Goal: Book appointment/travel/reservation

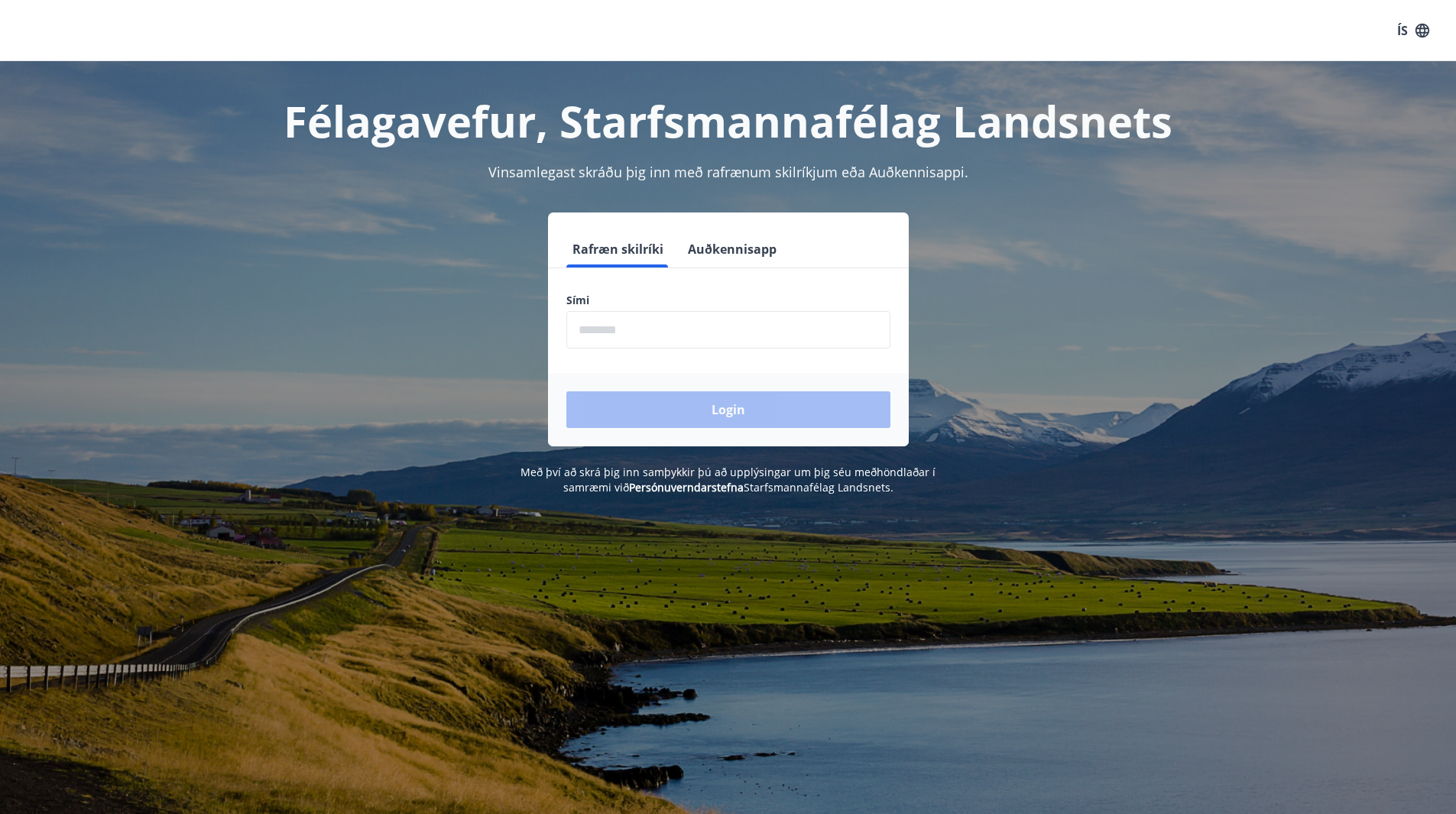
click at [685, 321] on input "phone" at bounding box center [729, 330] width 324 height 38
type input "*"
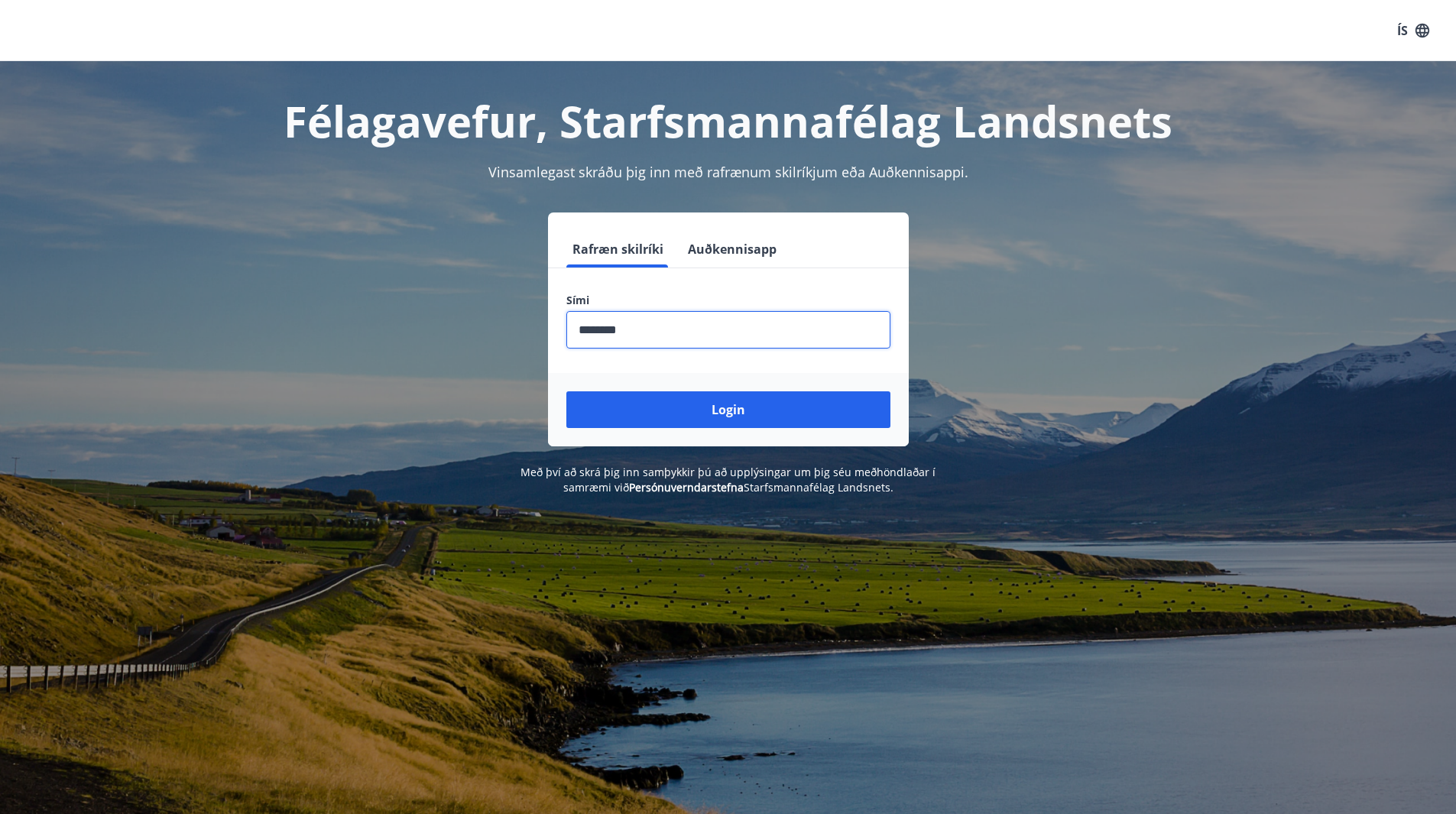
type input "********"
click at [567, 391] on button "Login" at bounding box center [729, 409] width 324 height 37
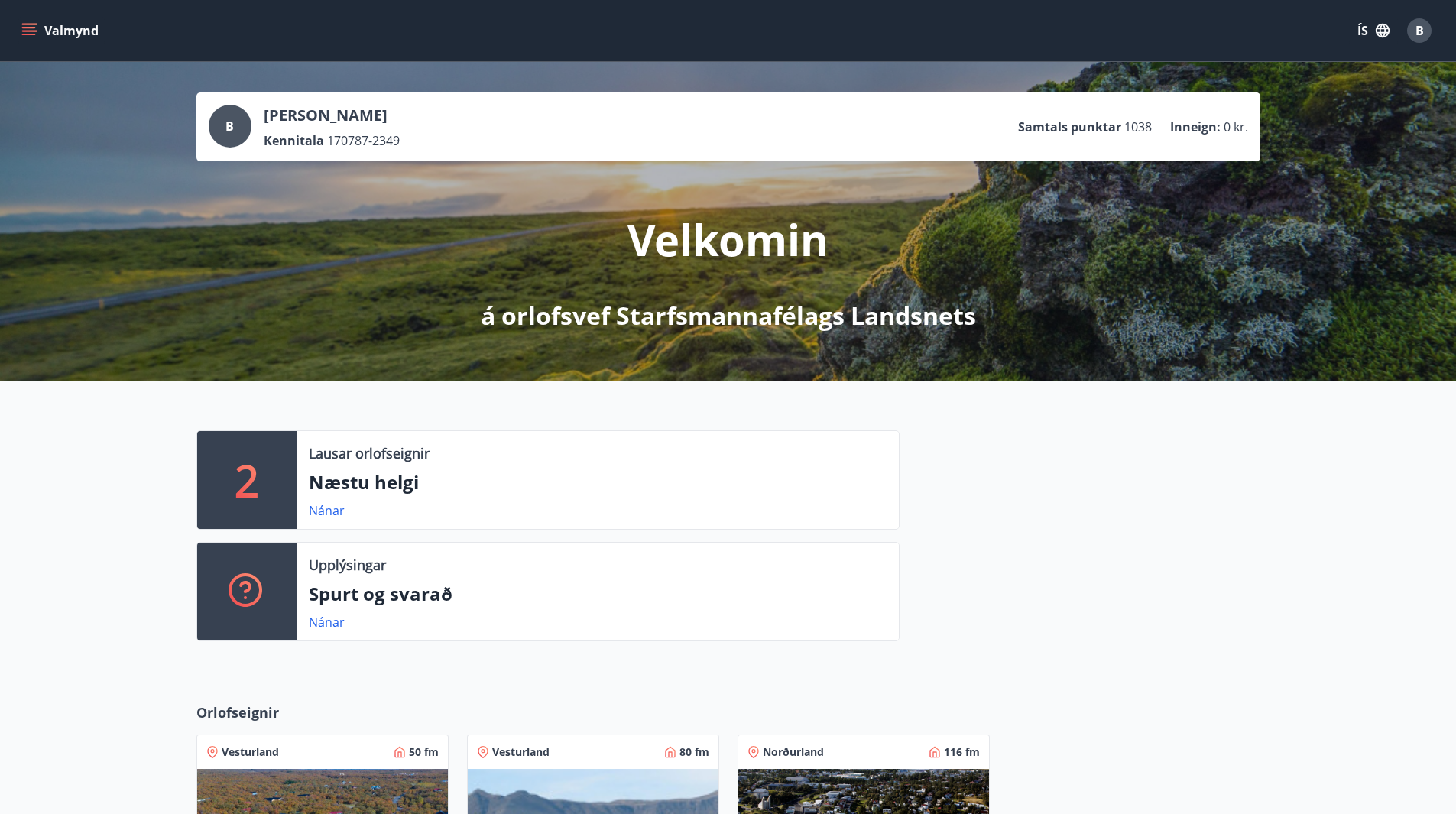
click at [691, 641] on div "2 Lausar orlofseignir Næstu helgi Nánar Upplýsingar Spurt og svarað Nánar" at bounding box center [539, 542] width 722 height 223
click at [32, 24] on icon "menu" at bounding box center [31, 24] width 17 height 2
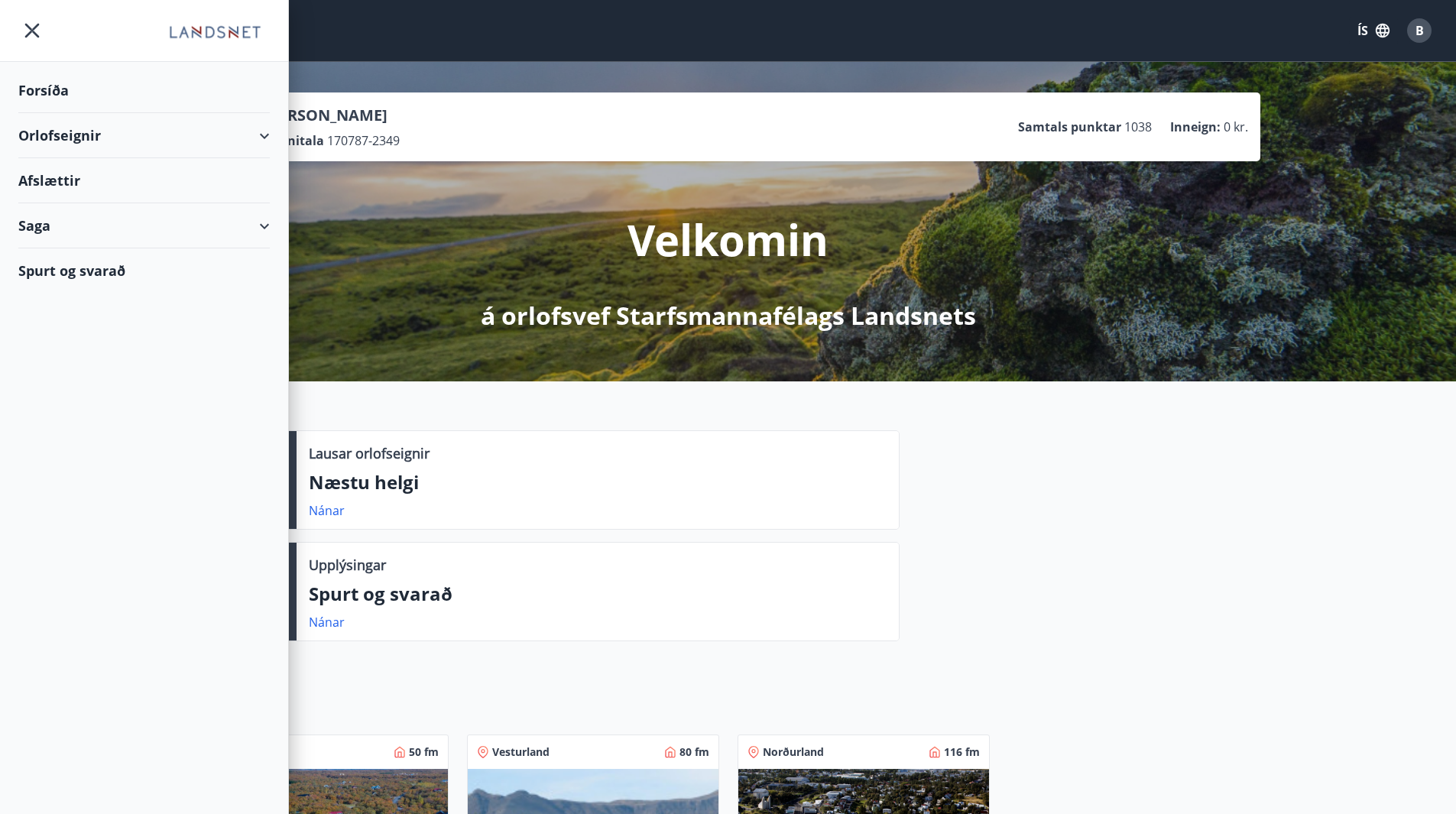
click at [116, 149] on div "Orlofseignir" at bounding box center [143, 136] width 251 height 45
click at [68, 176] on div "Framboð" at bounding box center [144, 175] width 227 height 32
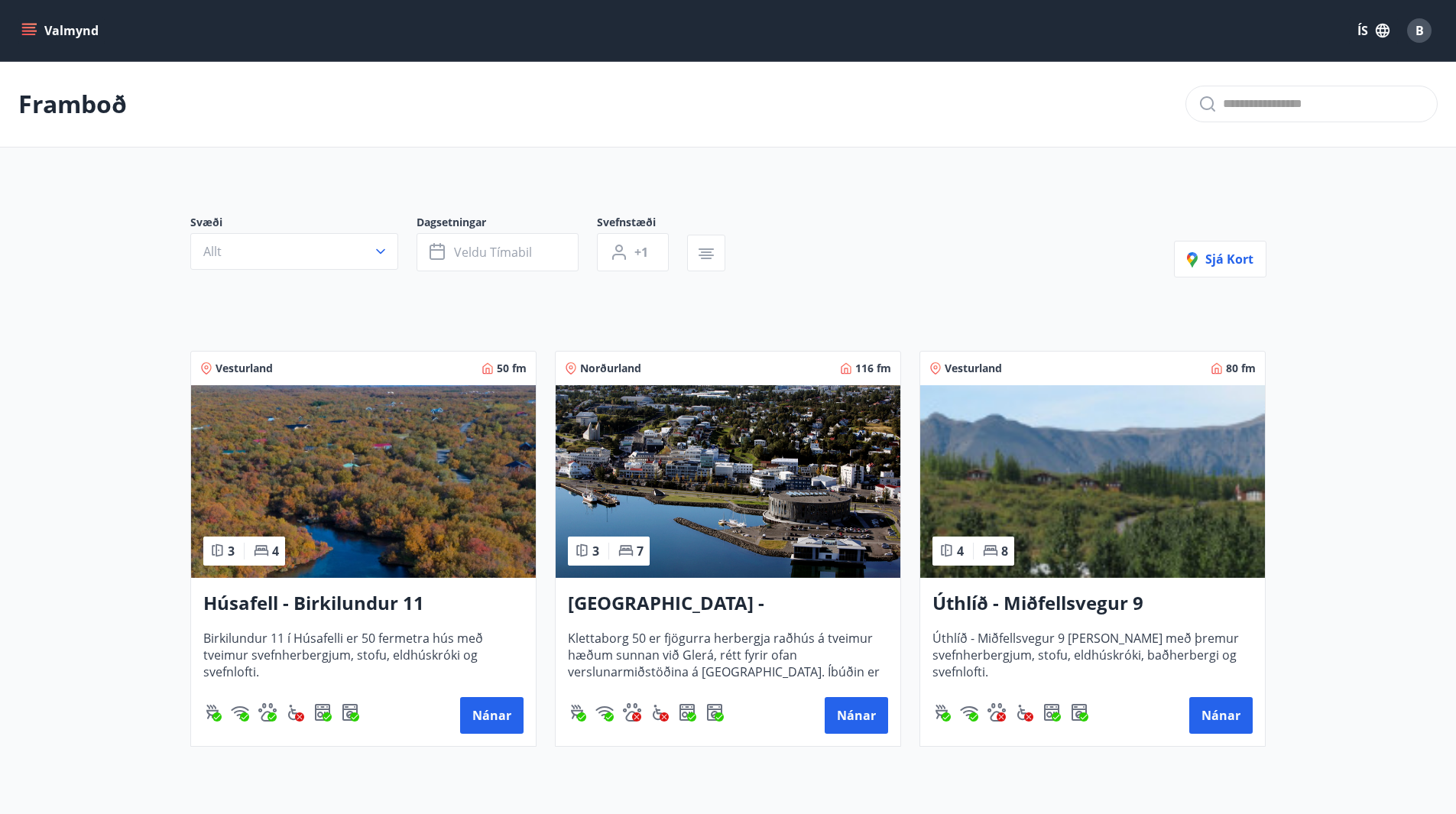
click at [32, 19] on button "Valmynd" at bounding box center [61, 31] width 86 height 28
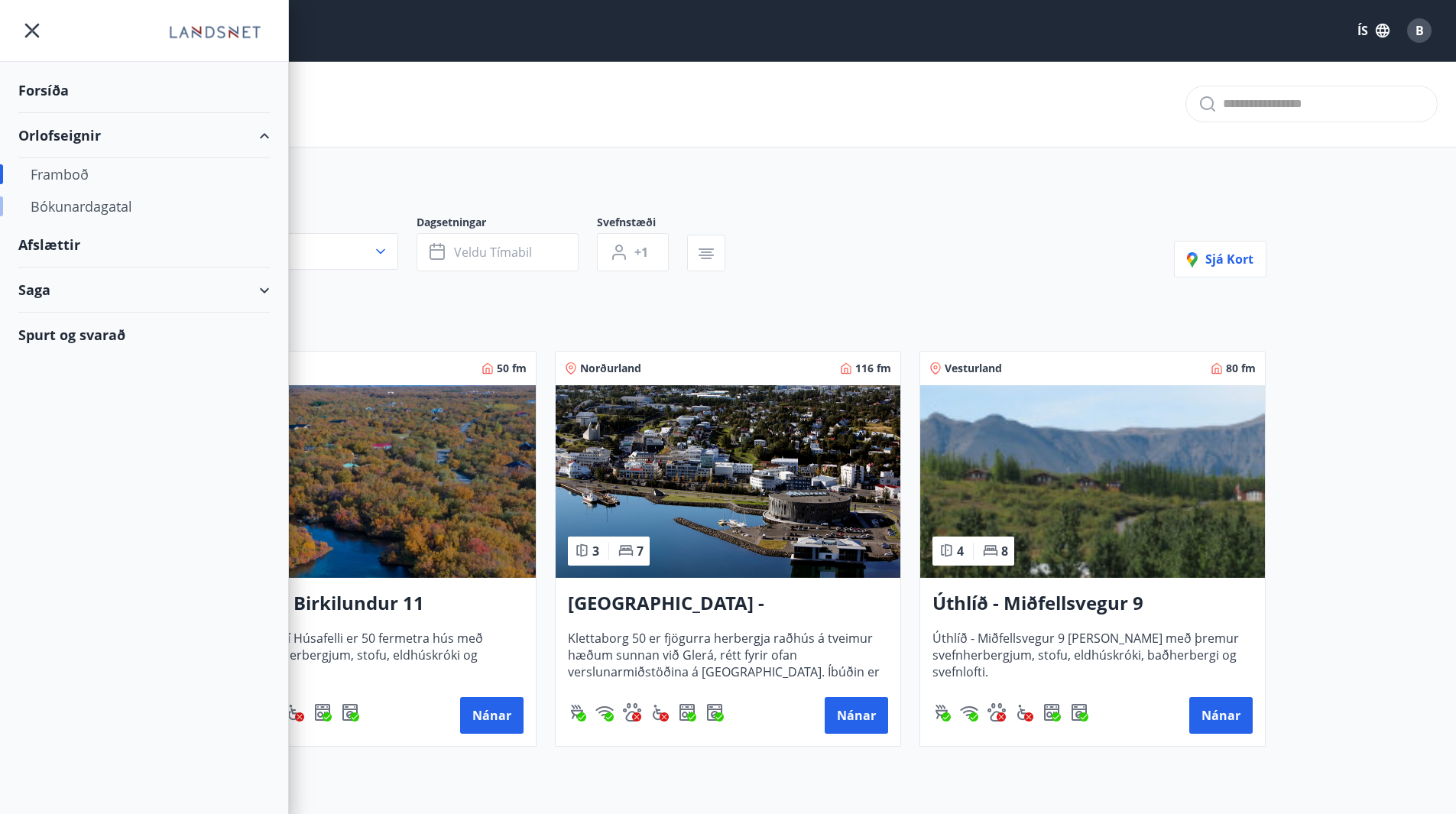
click at [83, 214] on div "Bókunardagatal" at bounding box center [144, 206] width 227 height 32
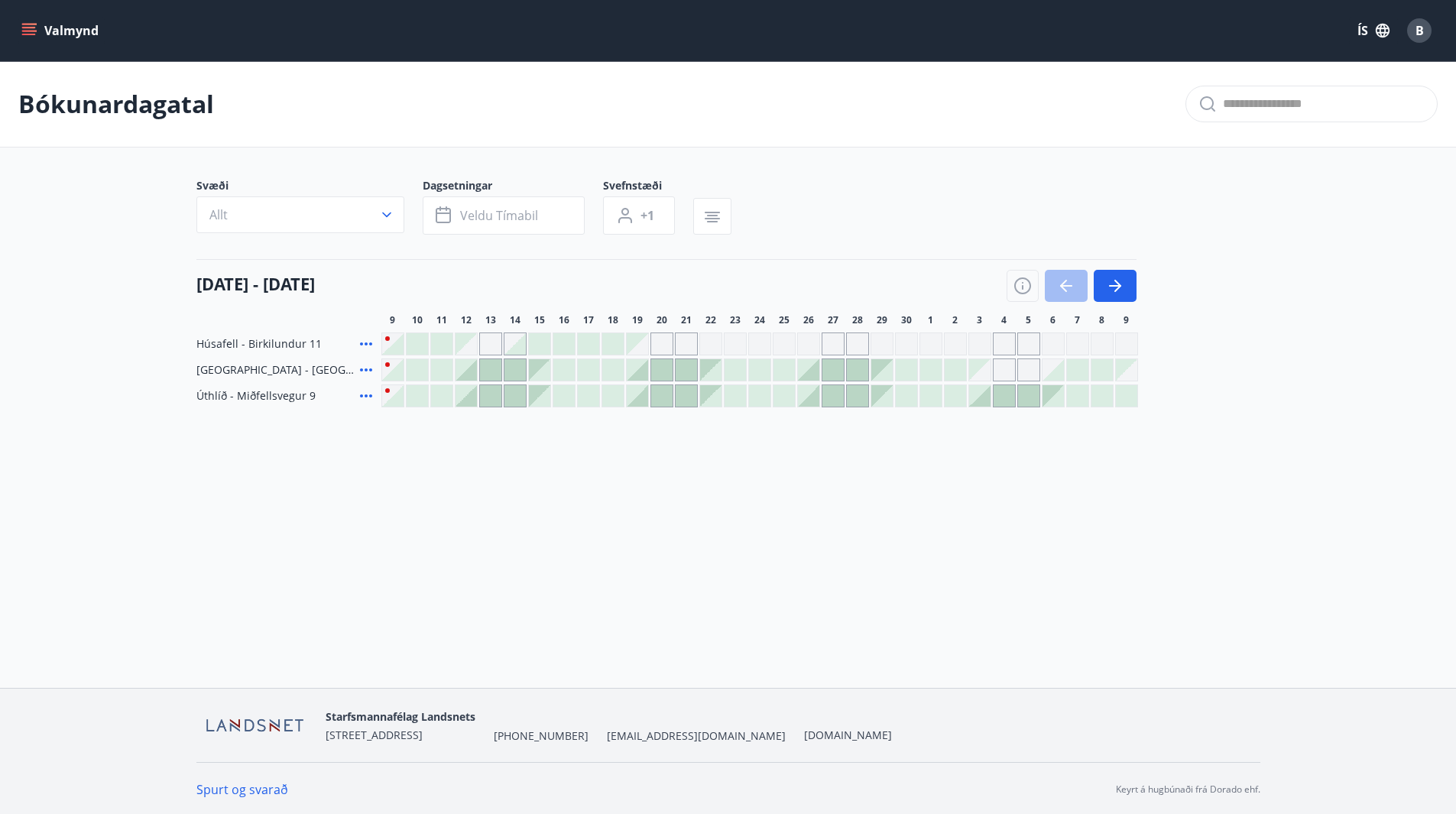
scroll to position [3, 0]
click at [1022, 280] on icon "button" at bounding box center [1023, 284] width 18 height 18
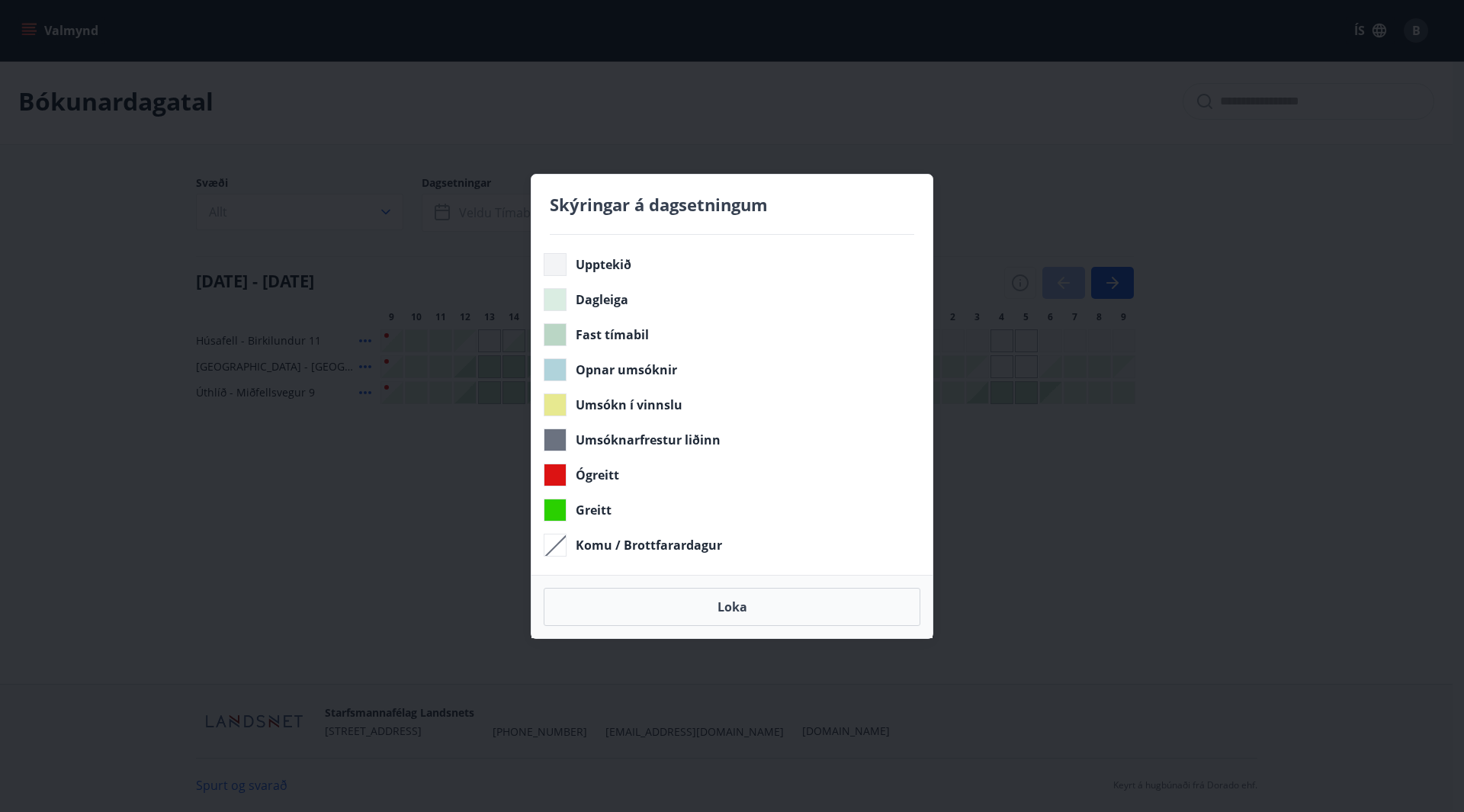
click at [1071, 455] on div "Skýringar á dagsetningum Upptekið Dagleiga Fast tímabil Opnar umsóknir Umsókn í…" at bounding box center [732, 406] width 1464 height 812
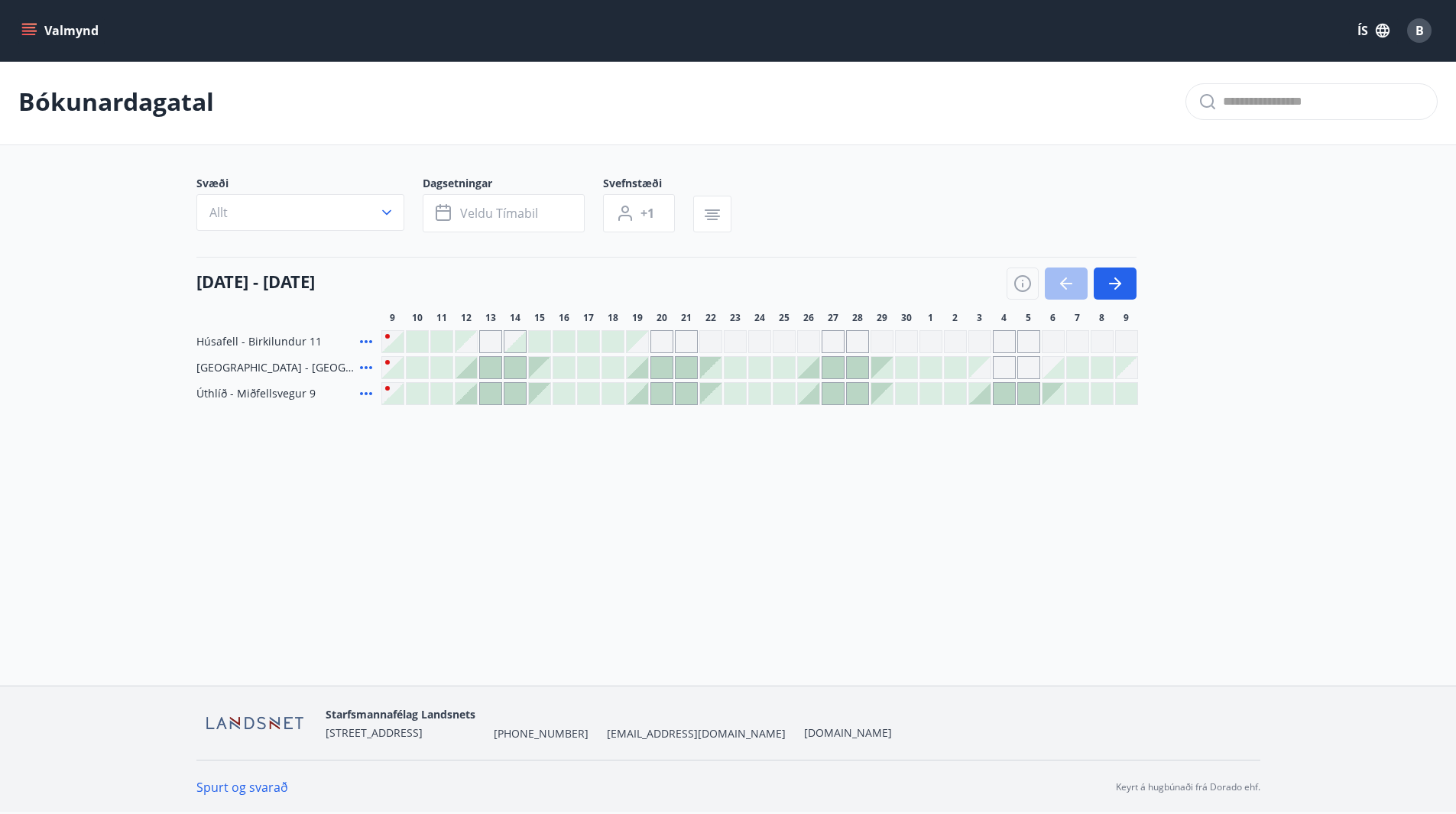
click at [1006, 345] on div "Gráir dagar eru ekki bókanlegir" at bounding box center [1004, 341] width 23 height 23
click at [1117, 280] on icon "button" at bounding box center [1118, 284] width 7 height 13
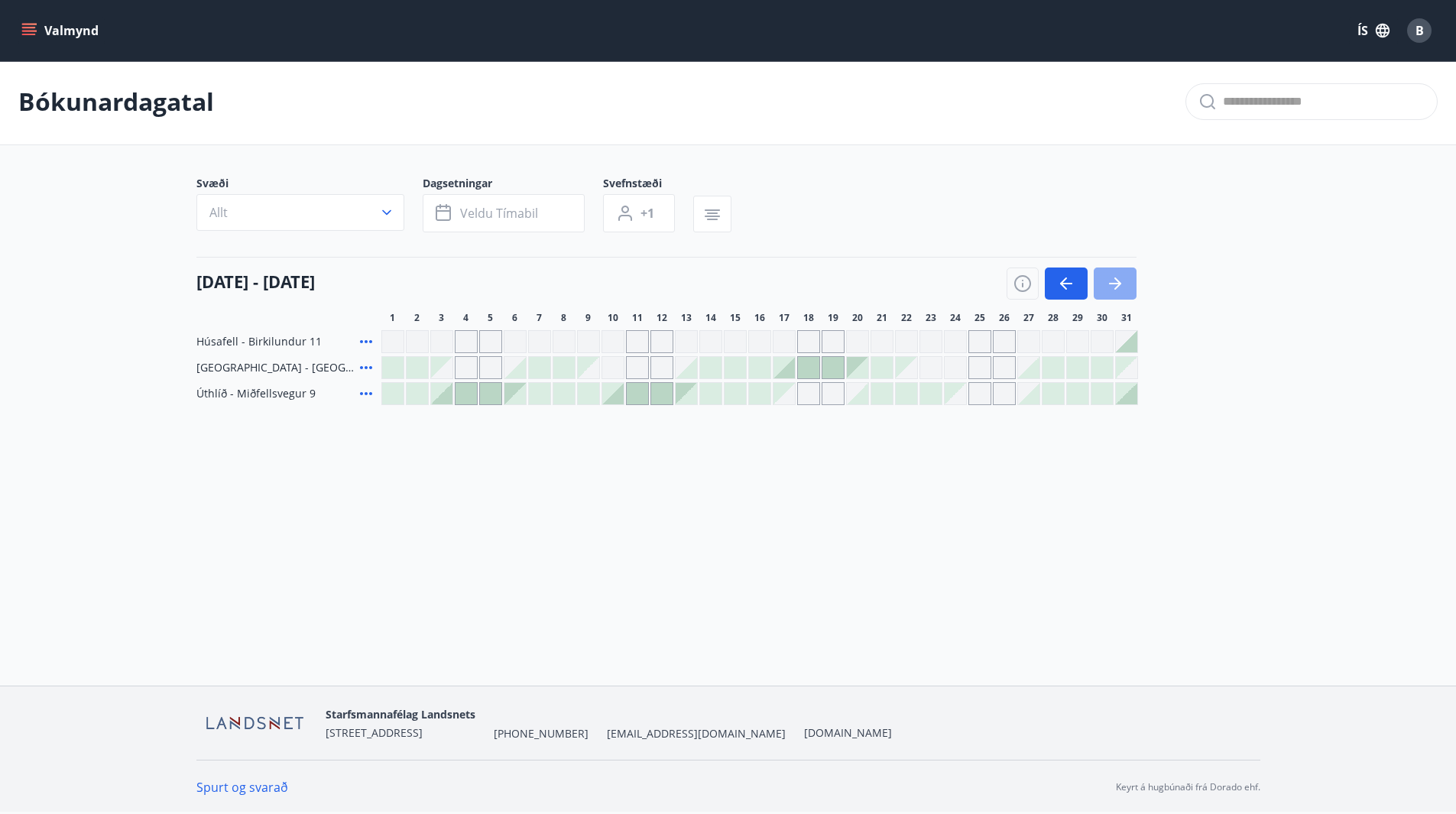
click at [1117, 280] on icon "button" at bounding box center [1118, 284] width 7 height 13
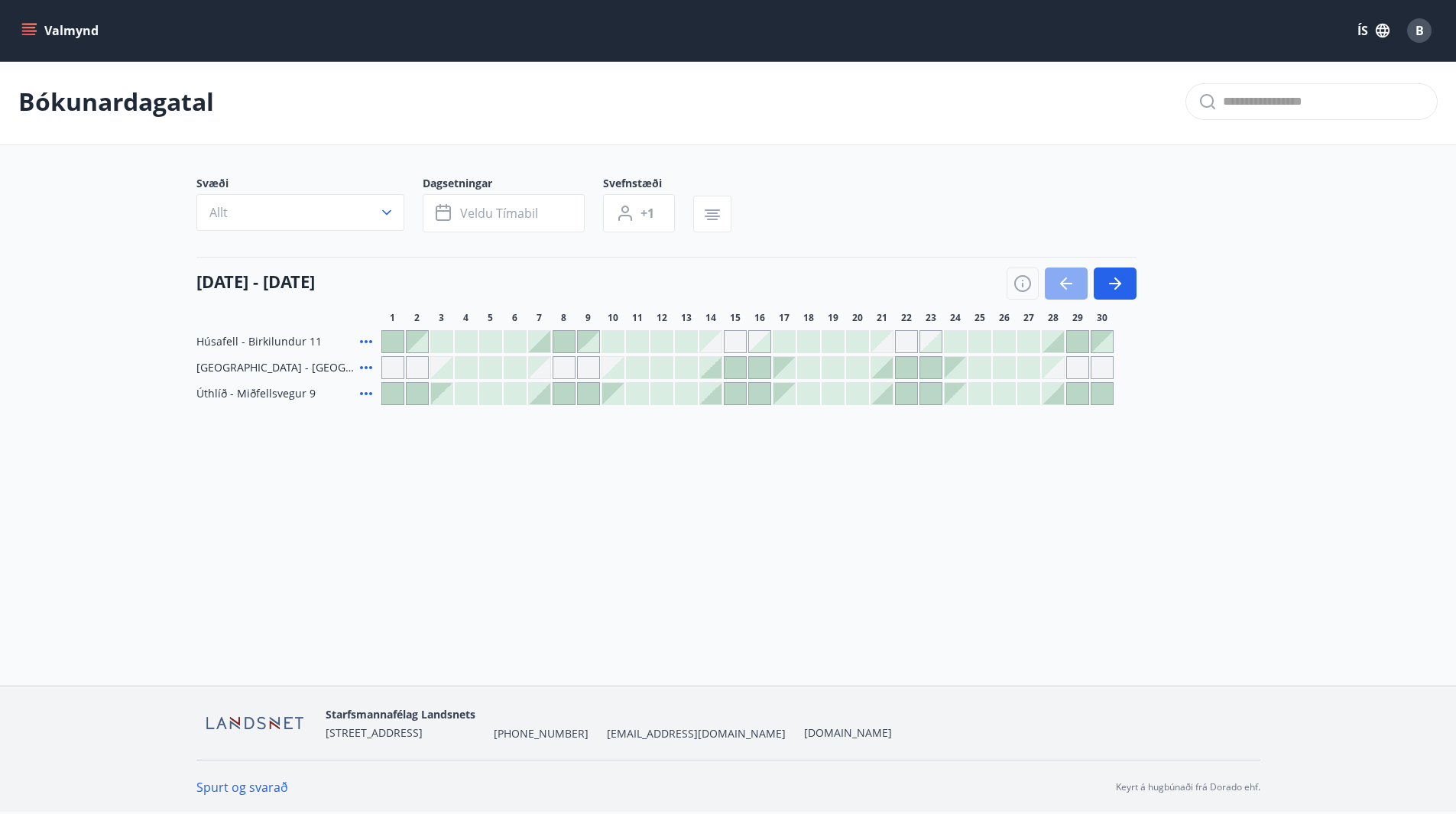
click at [1078, 284] on button "button" at bounding box center [1067, 284] width 43 height 32
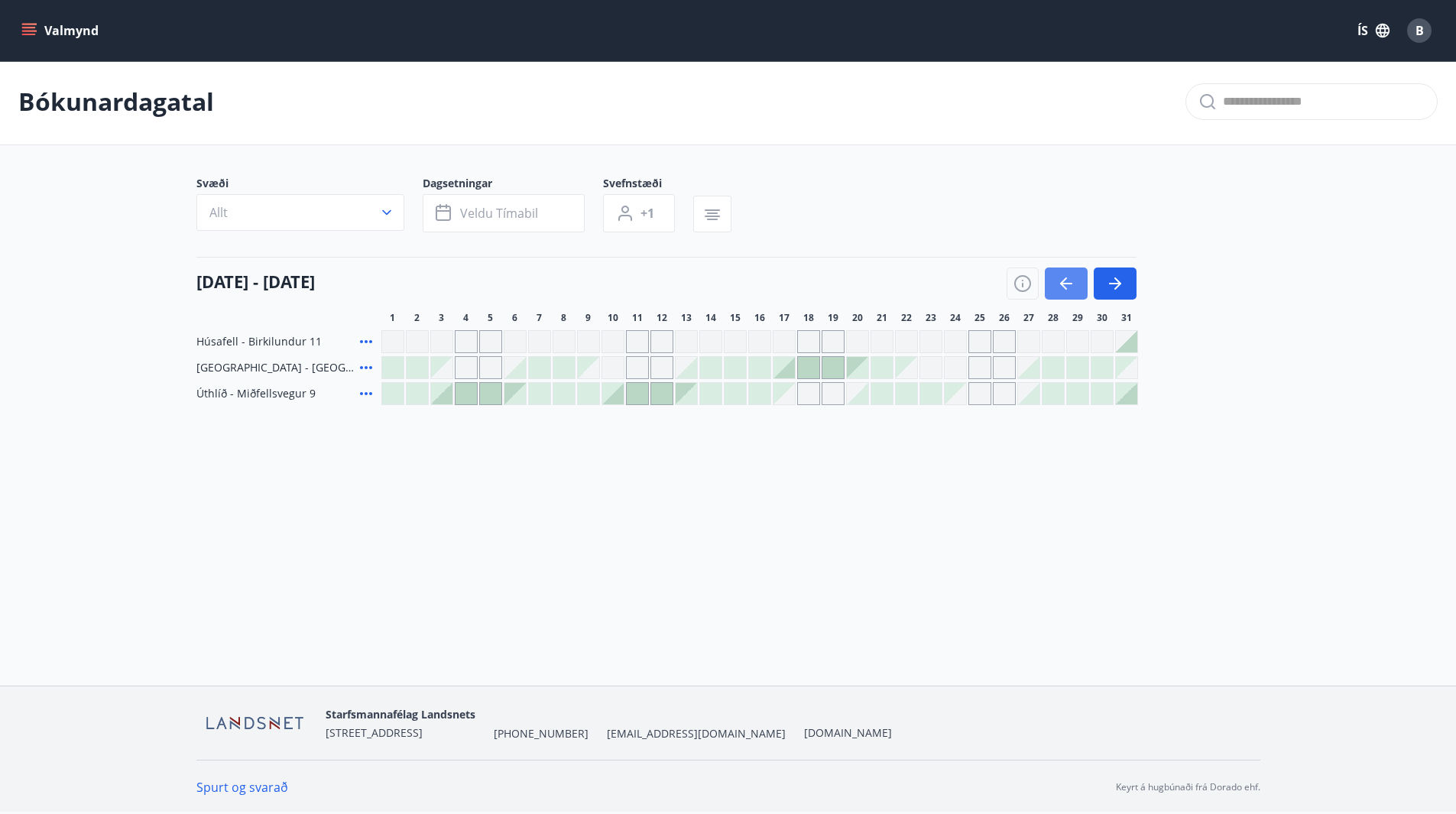
click at [1078, 284] on button "button" at bounding box center [1067, 284] width 43 height 32
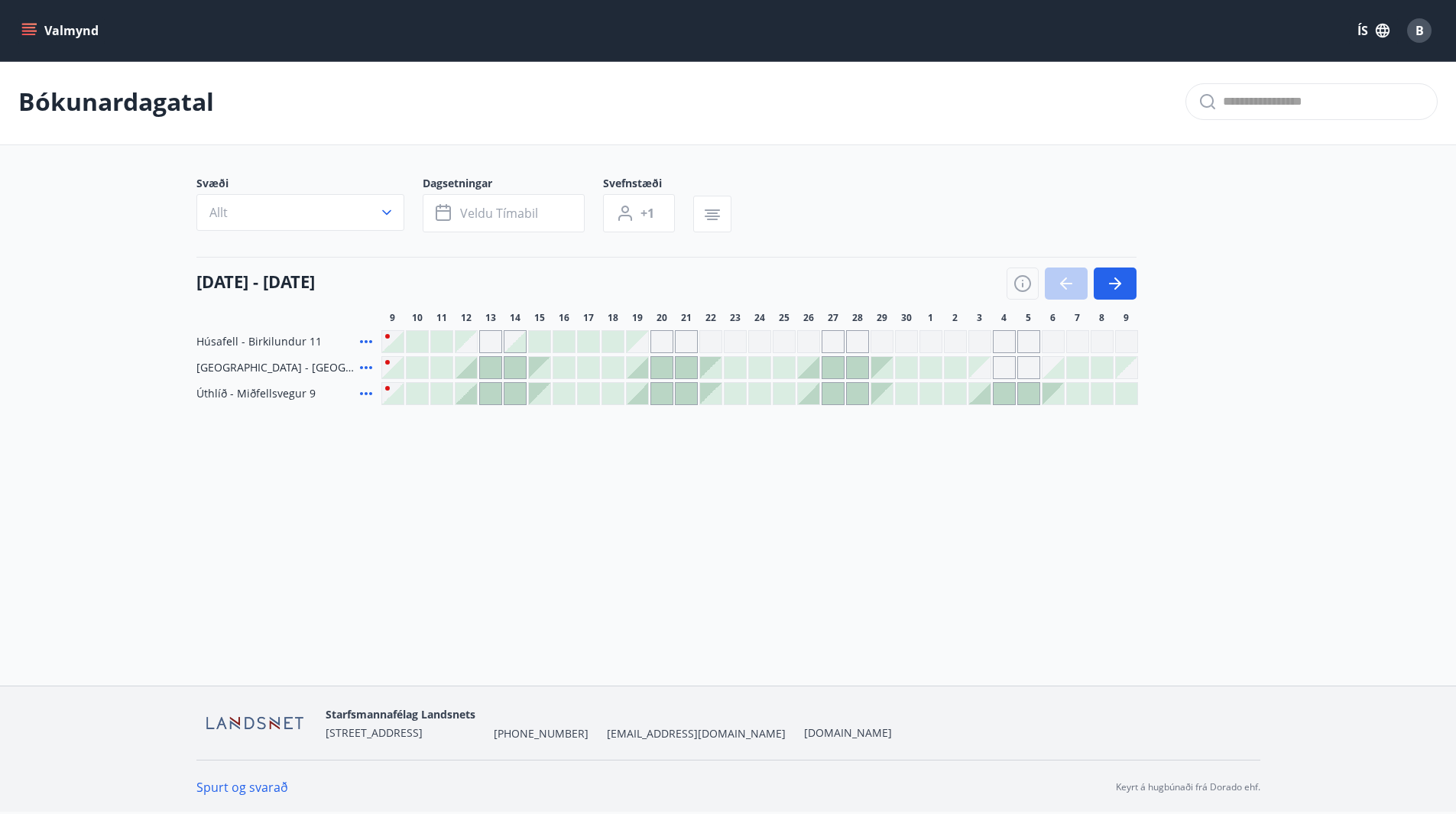
click at [1078, 284] on div at bounding box center [1071, 284] width 130 height 32
click at [1007, 346] on div "Gráir dagar eru ekki bókanlegir" at bounding box center [1004, 343] width 23 height 23
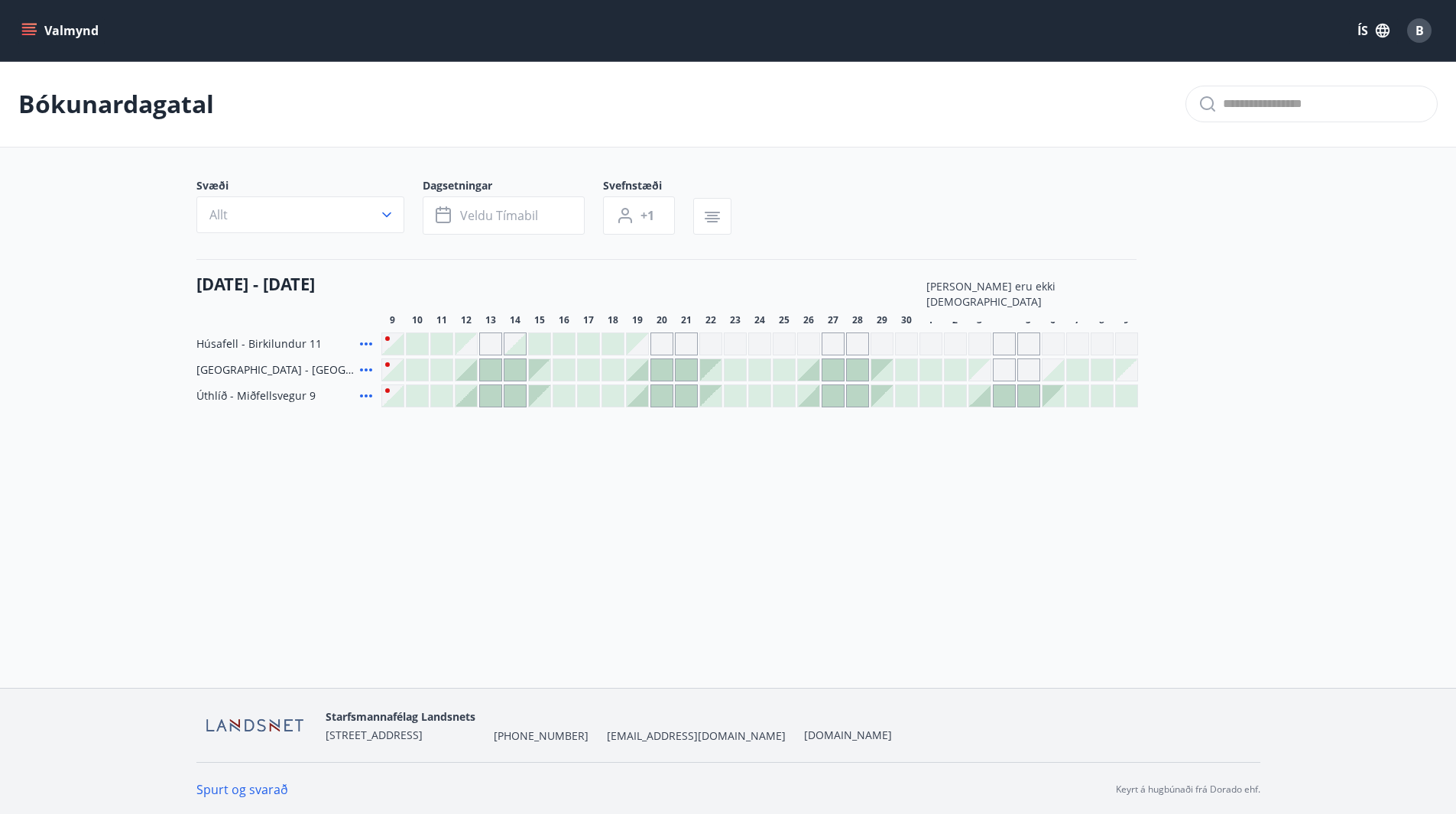
click at [1004, 394] on div at bounding box center [1005, 396] width 22 height 22
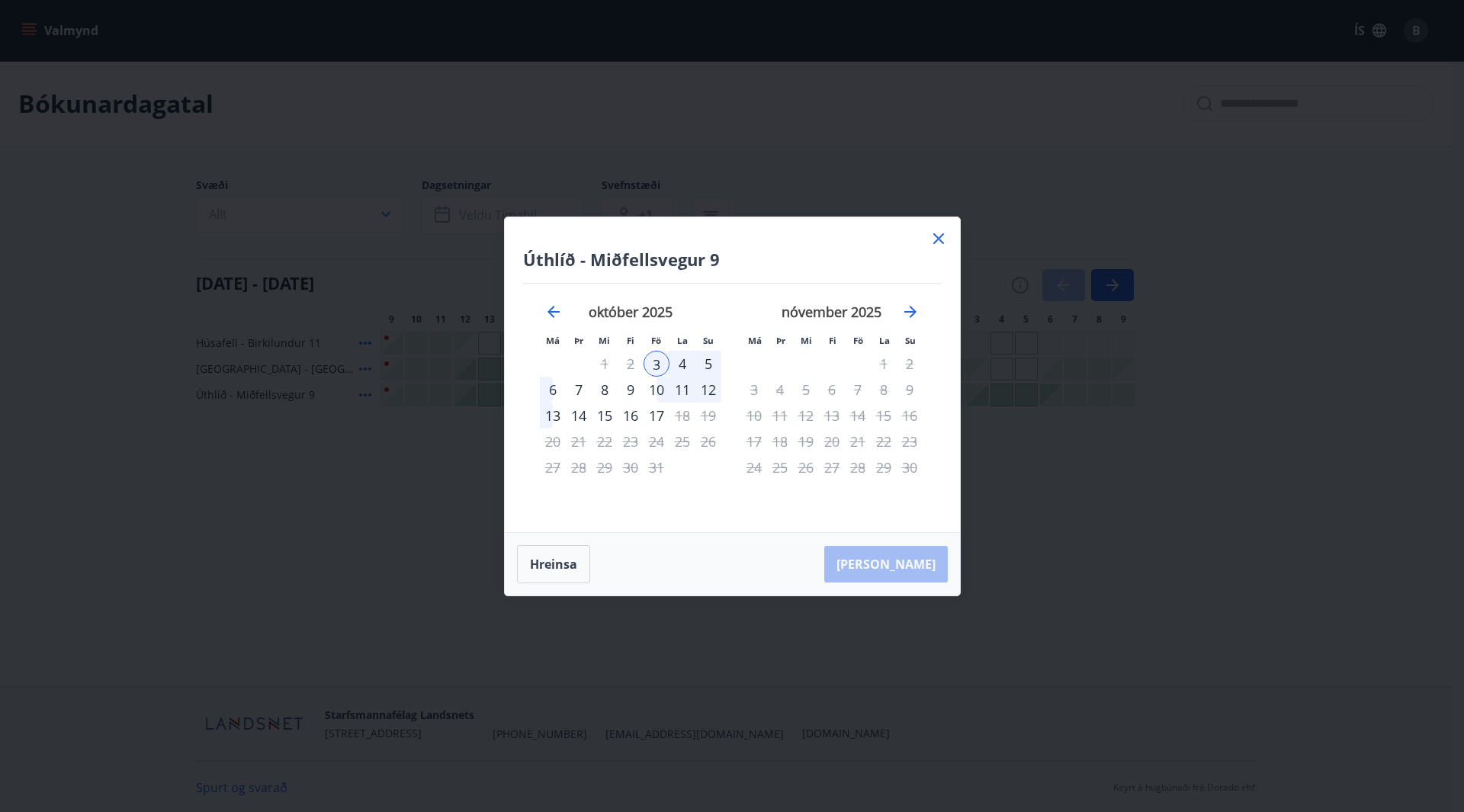
click at [945, 239] on icon at bounding box center [938, 238] width 18 height 18
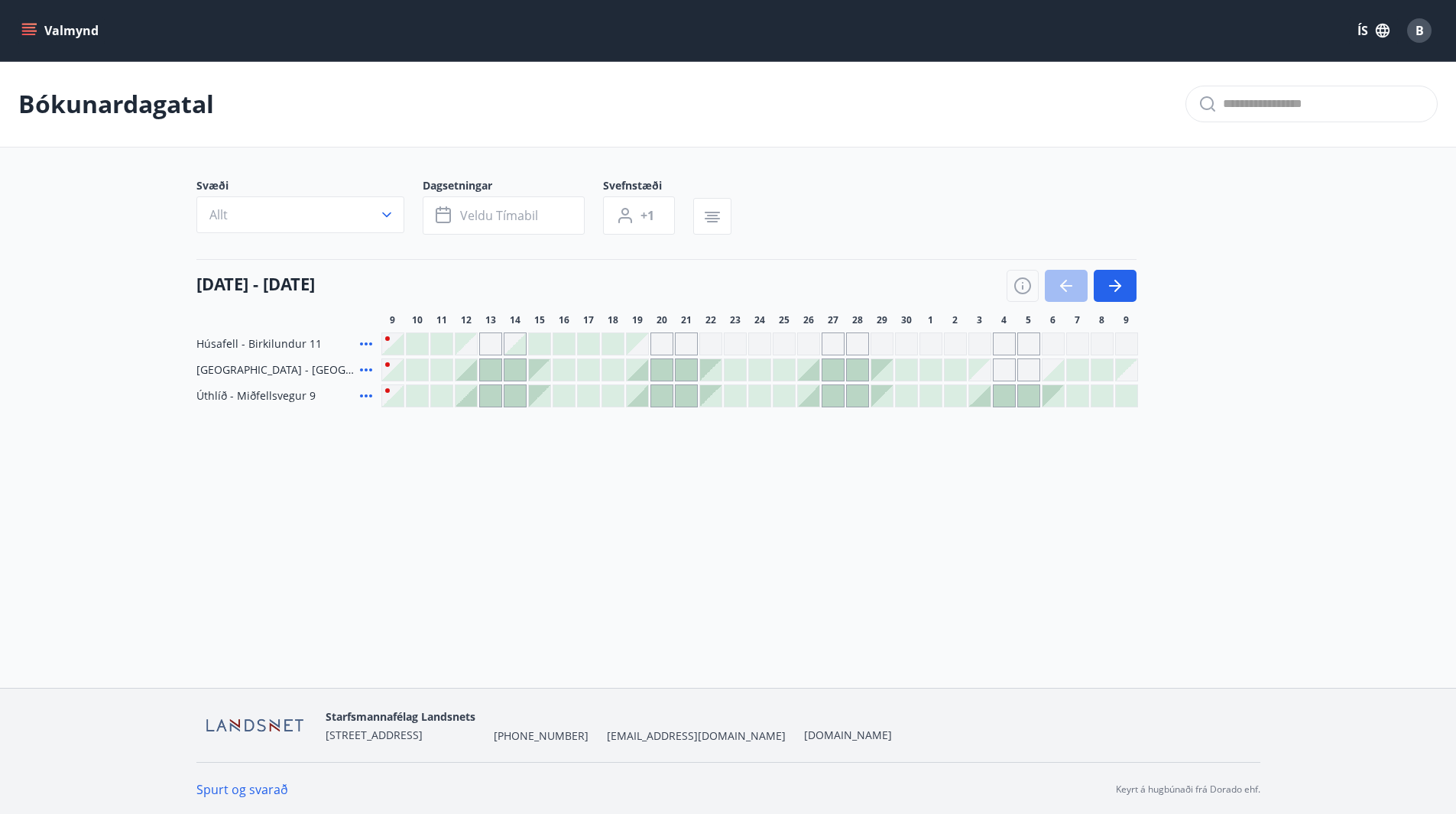
click at [366, 345] on icon at bounding box center [367, 343] width 13 height 3
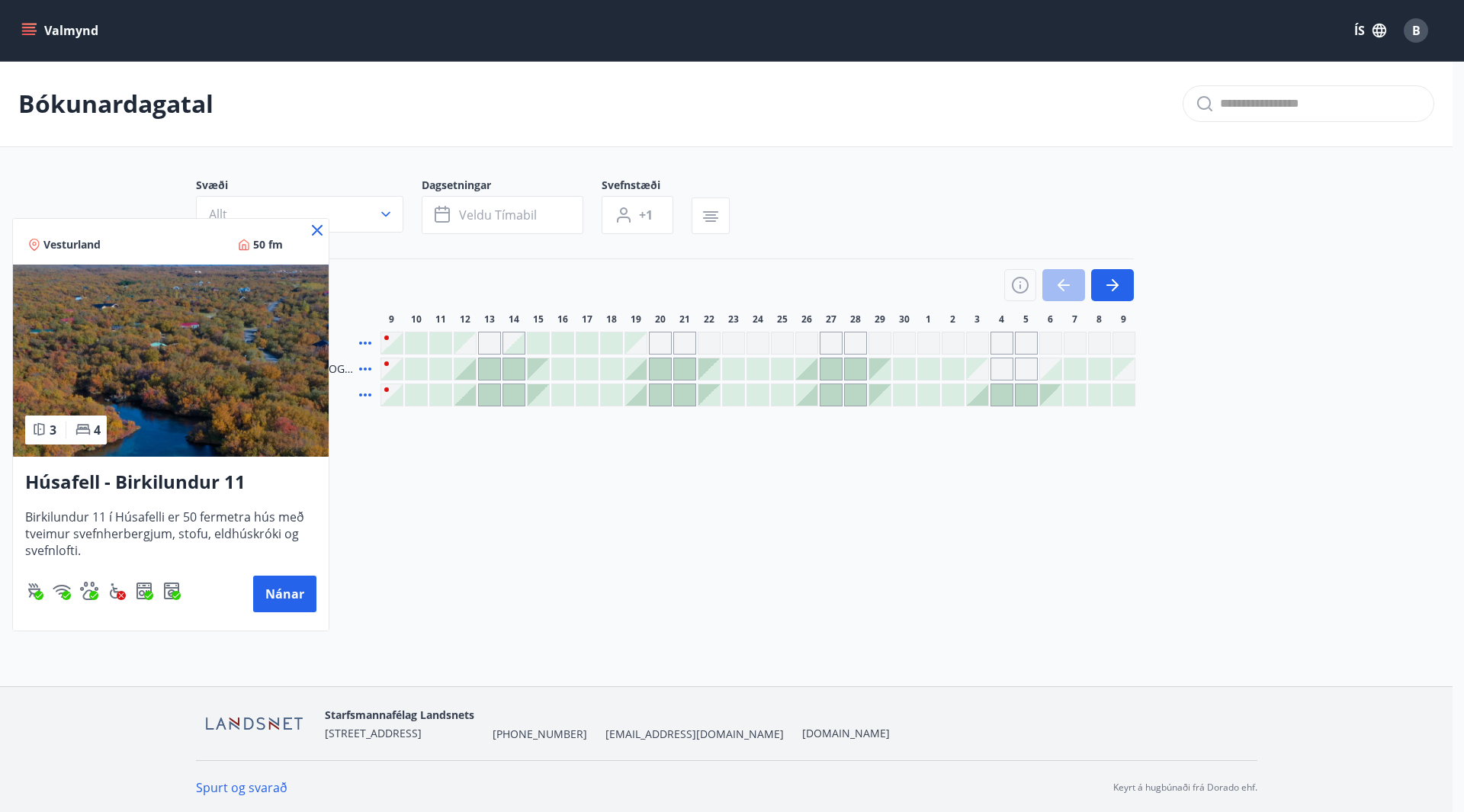
click at [679, 553] on div at bounding box center [732, 406] width 1464 height 812
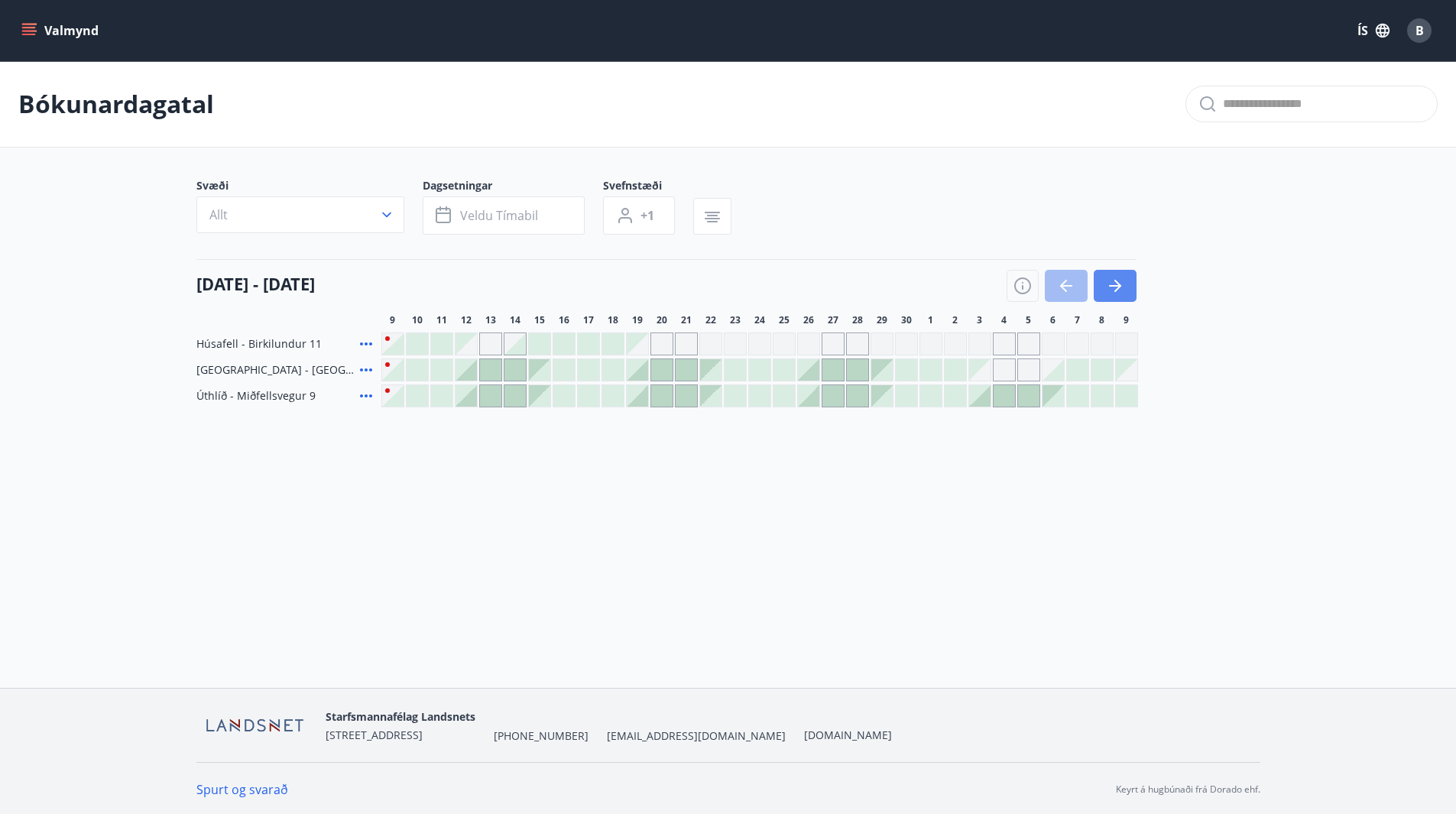
click at [1127, 281] on button "button" at bounding box center [1115, 286] width 43 height 32
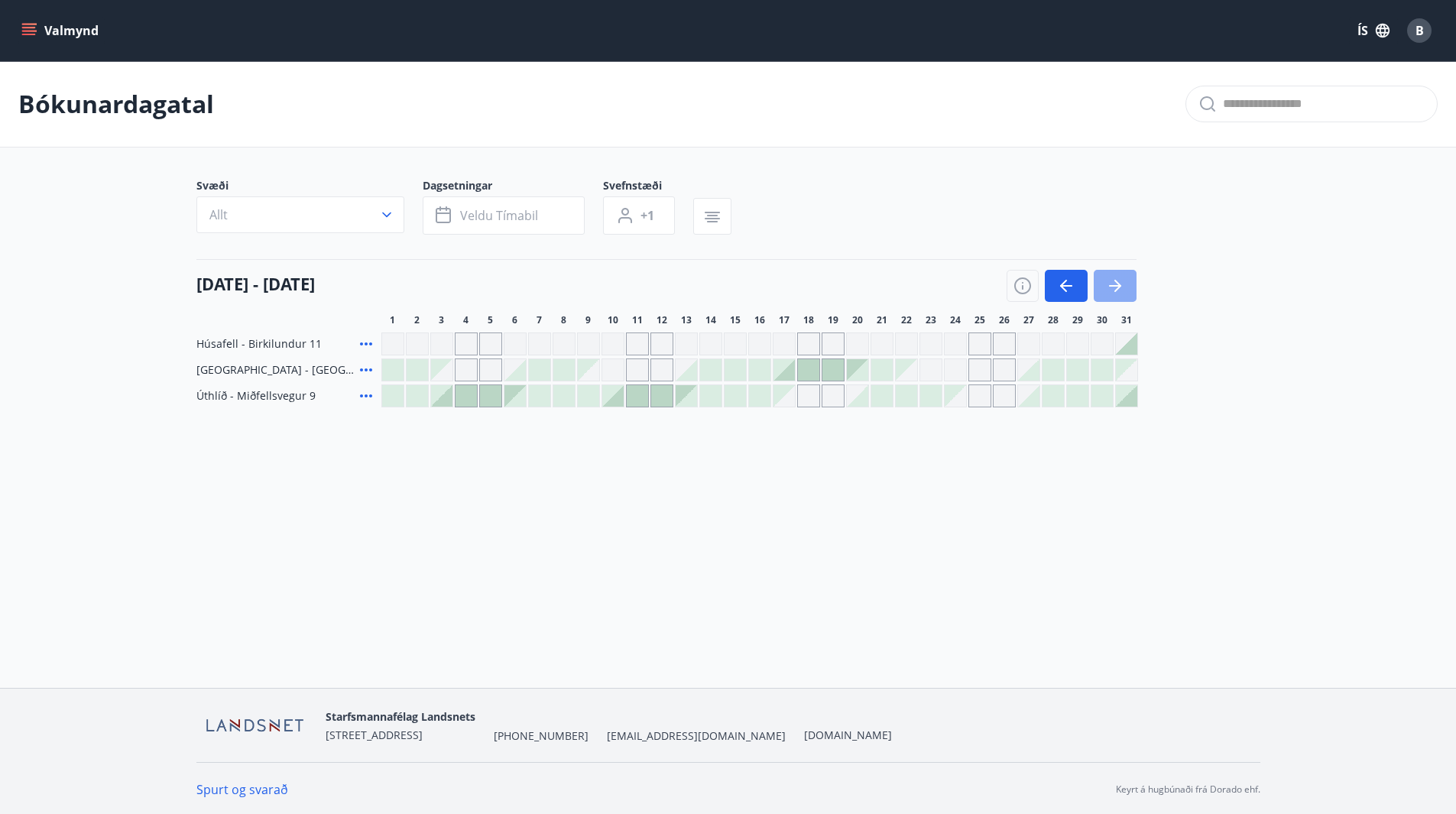
click at [1122, 285] on icon "button" at bounding box center [1115, 285] width 18 height 18
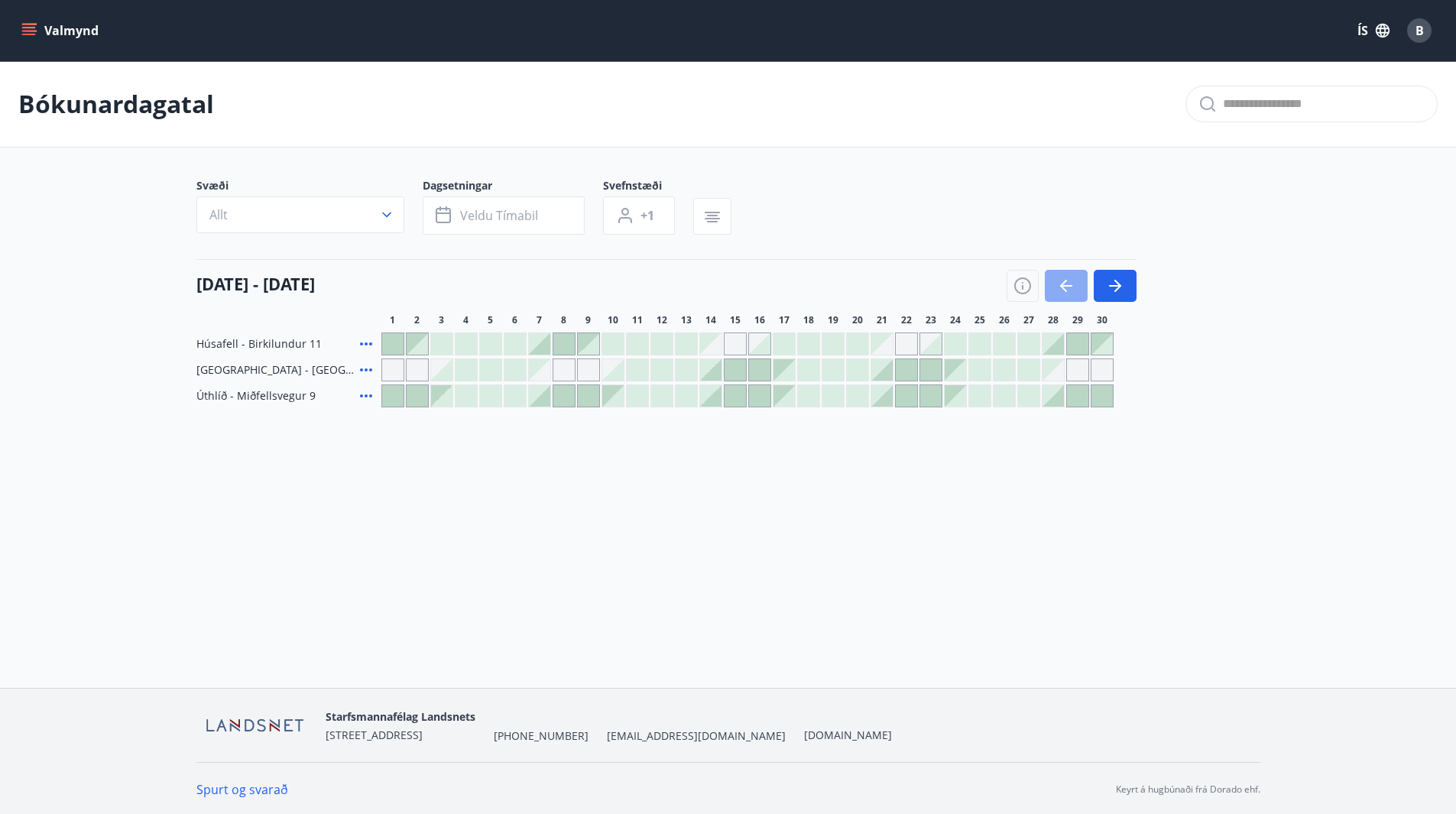
click at [1068, 285] on icon "button" at bounding box center [1067, 285] width 13 height 2
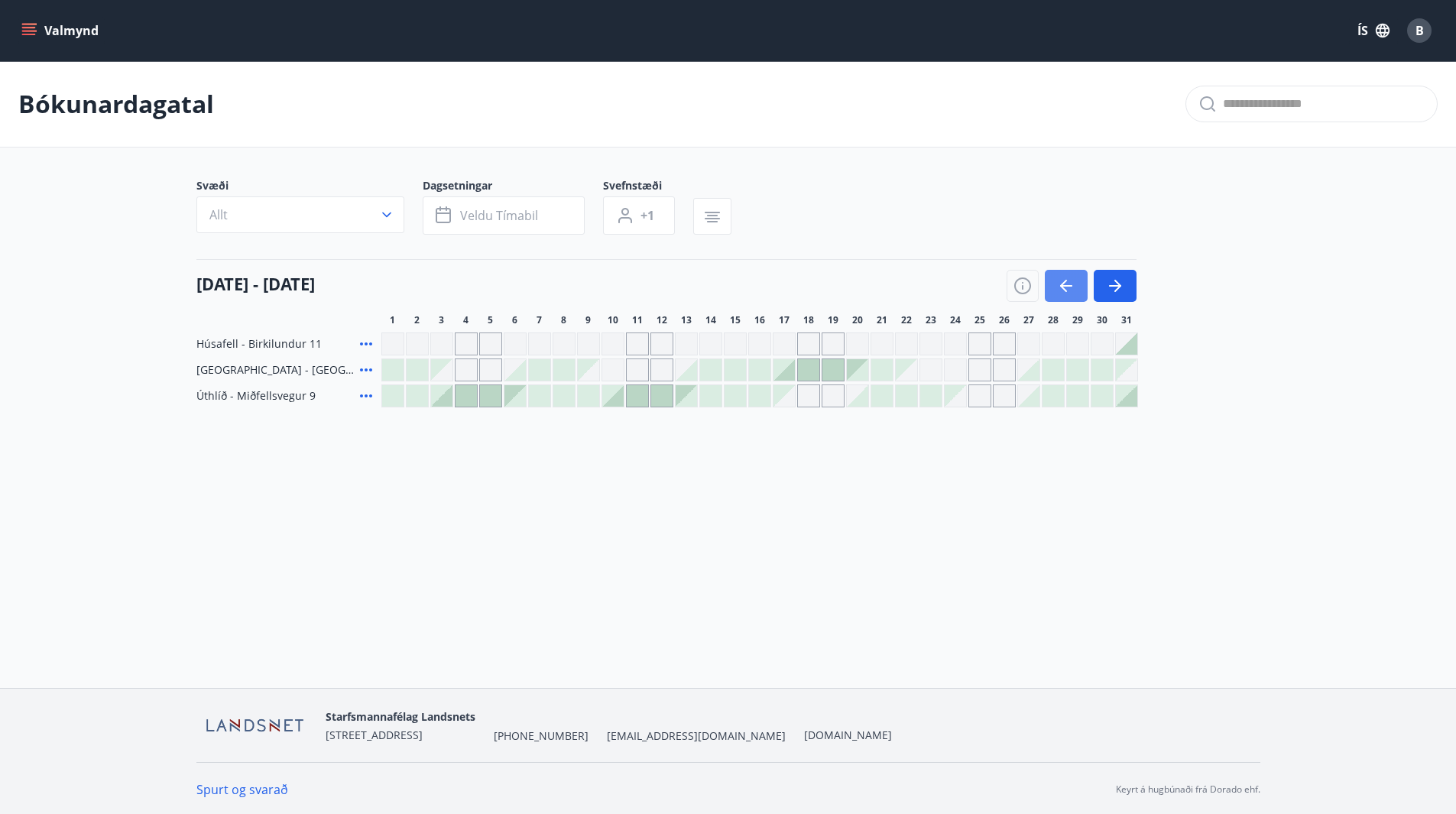
click at [1062, 286] on icon "button" at bounding box center [1064, 286] width 7 height 13
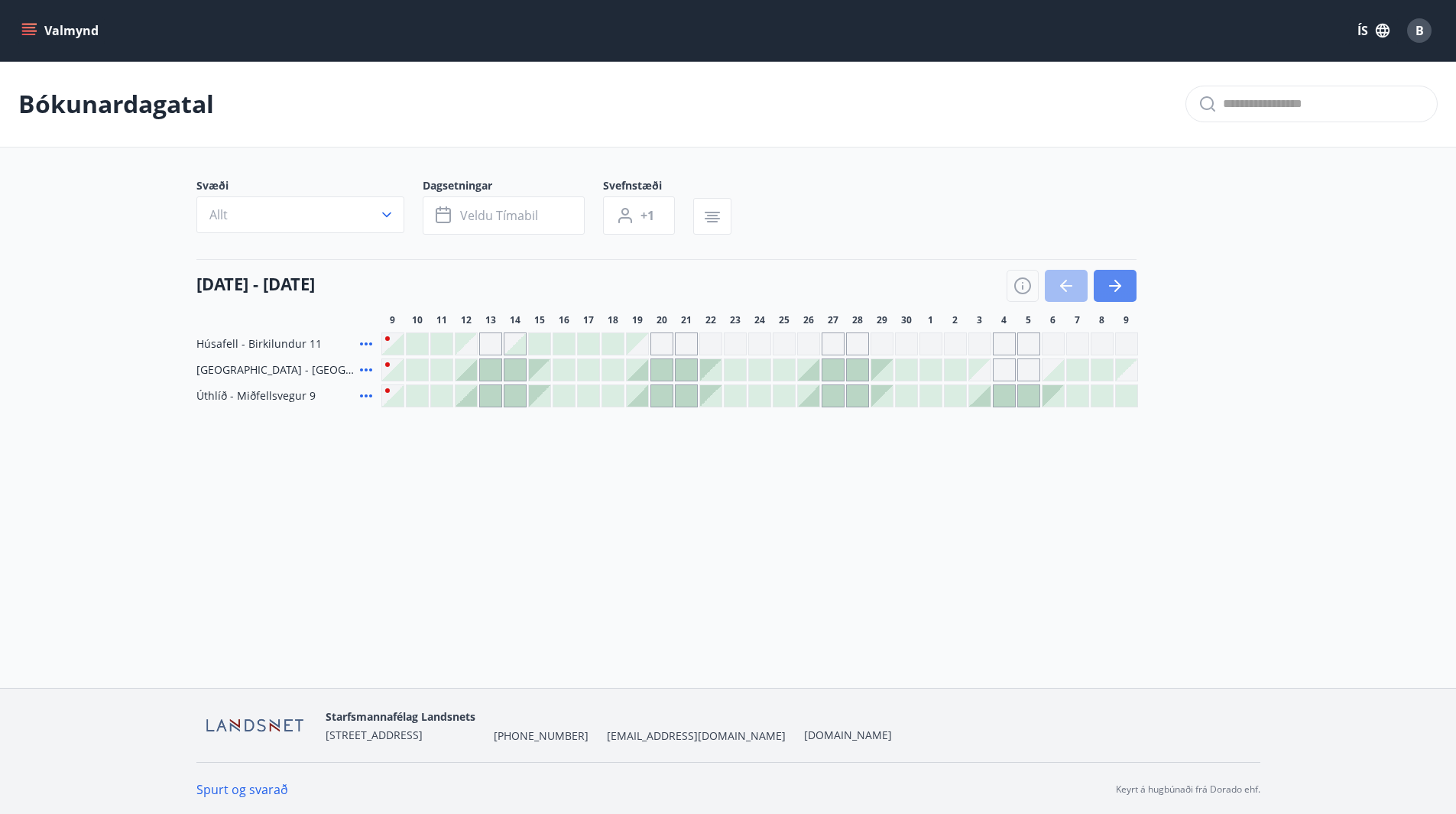
click at [1106, 287] on icon "button" at bounding box center [1115, 285] width 18 height 18
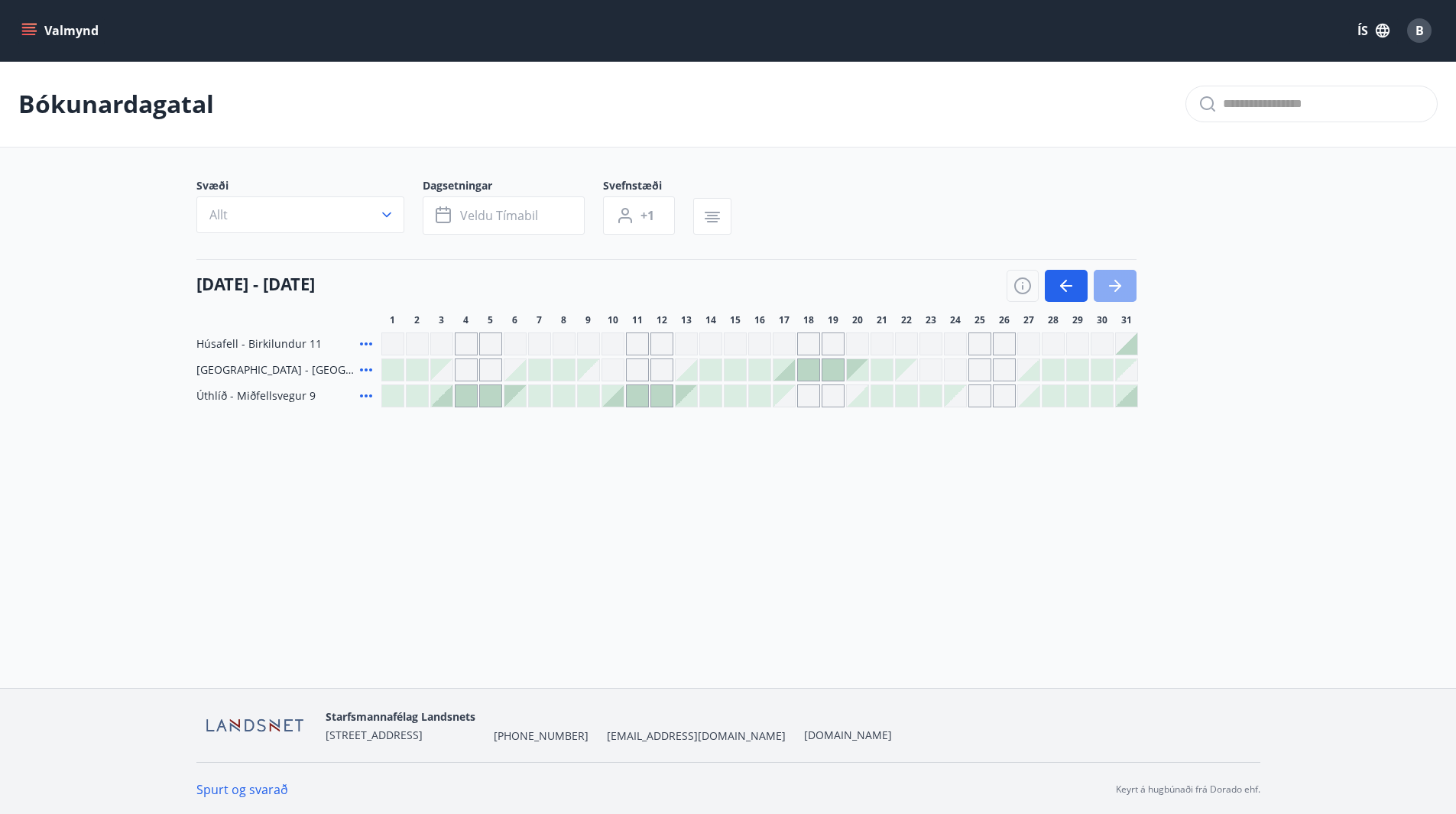
click at [1114, 293] on icon "button" at bounding box center [1115, 285] width 18 height 18
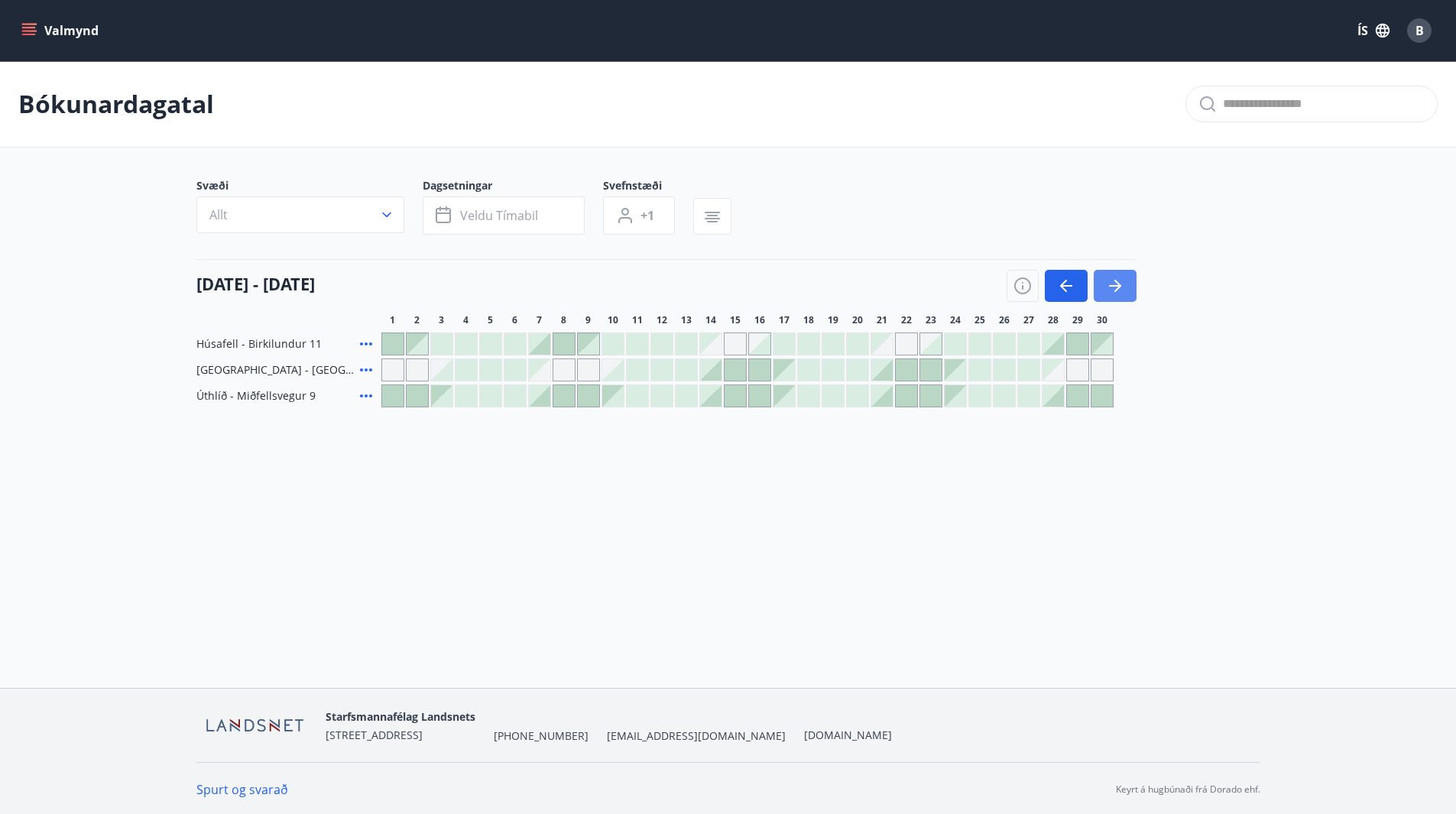
click at [1109, 295] on button "button" at bounding box center [1115, 286] width 43 height 32
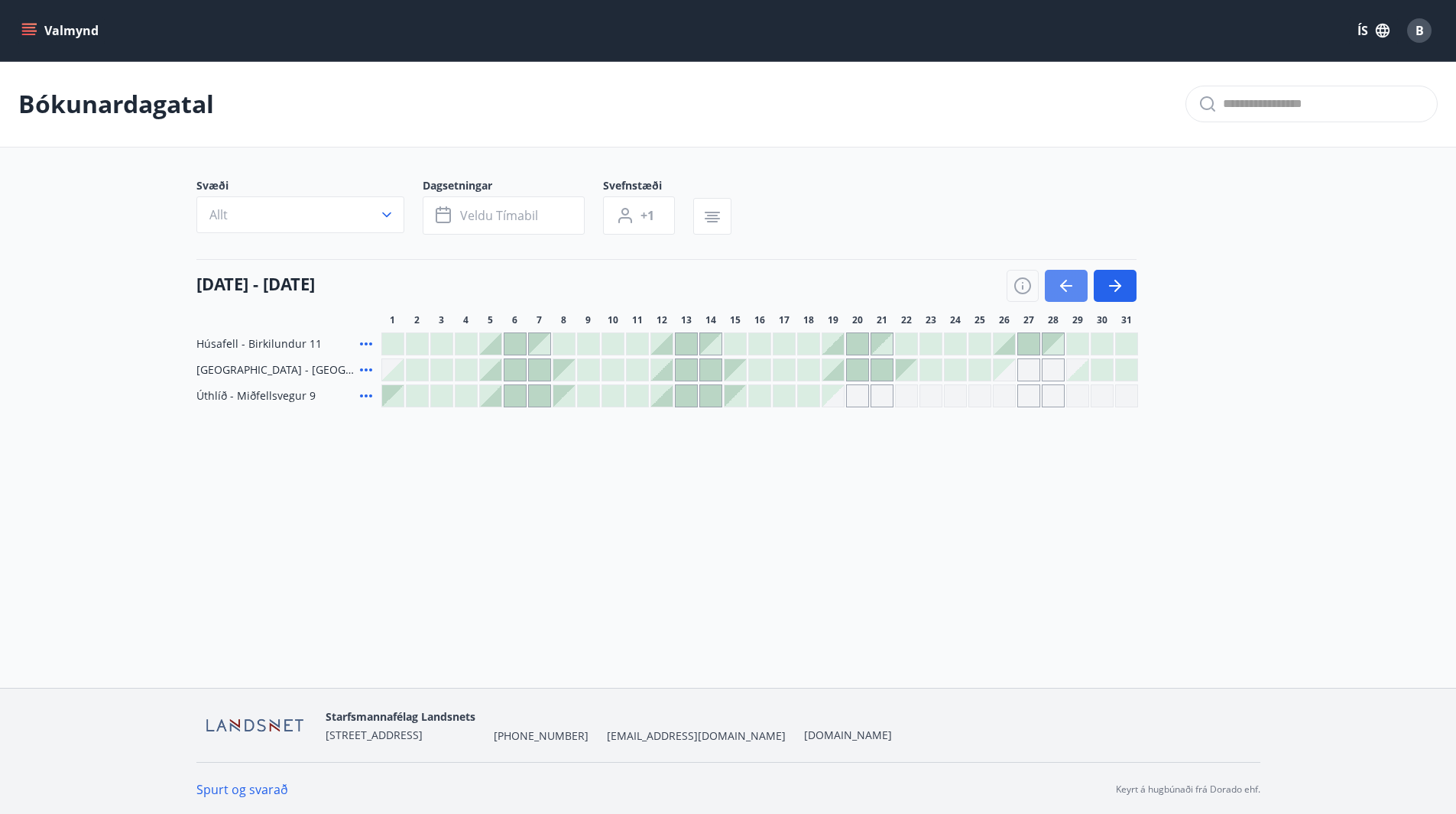
click at [1064, 287] on icon "button" at bounding box center [1066, 285] width 18 height 18
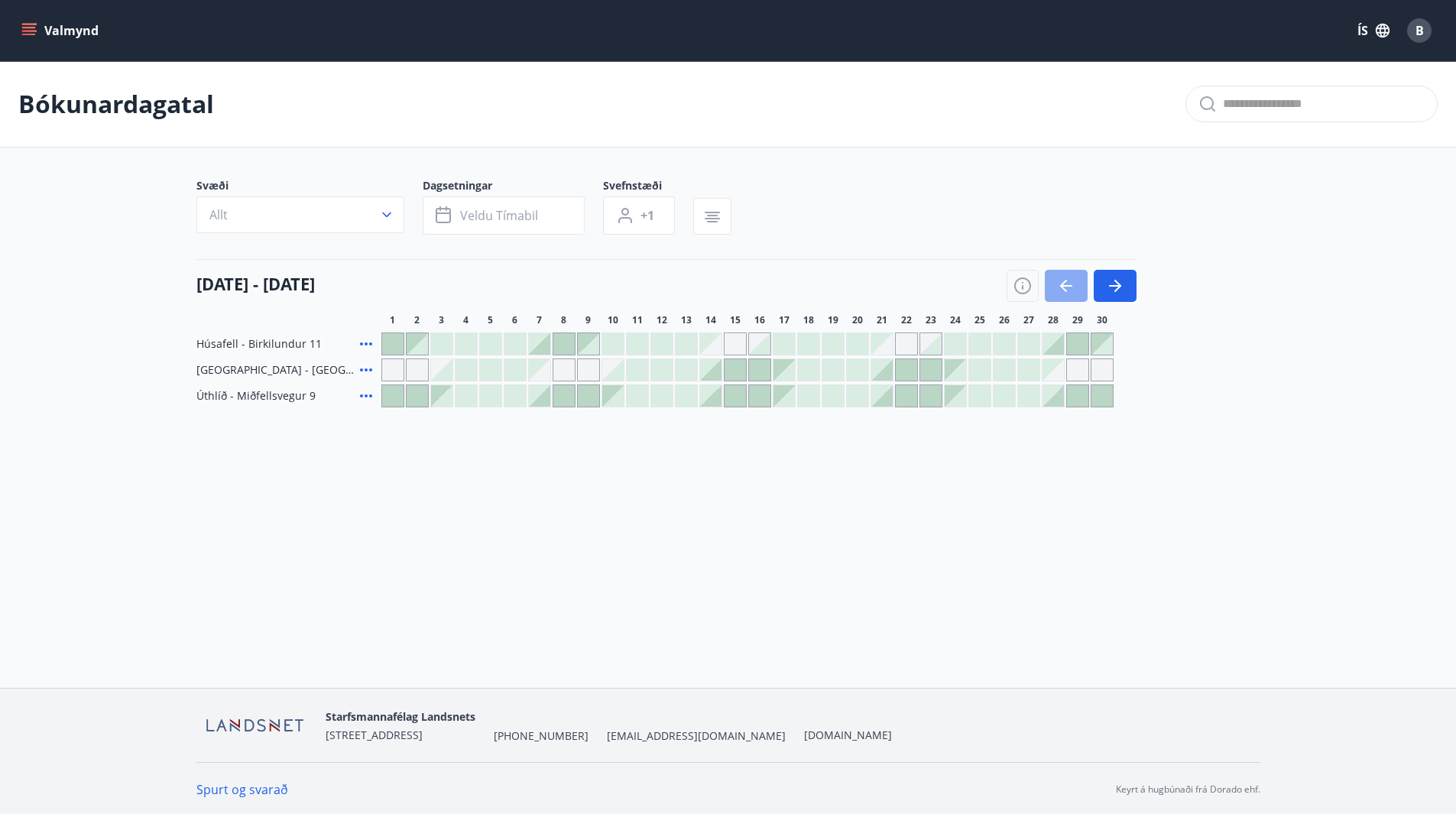
click at [1064, 287] on icon "button" at bounding box center [1066, 285] width 18 height 18
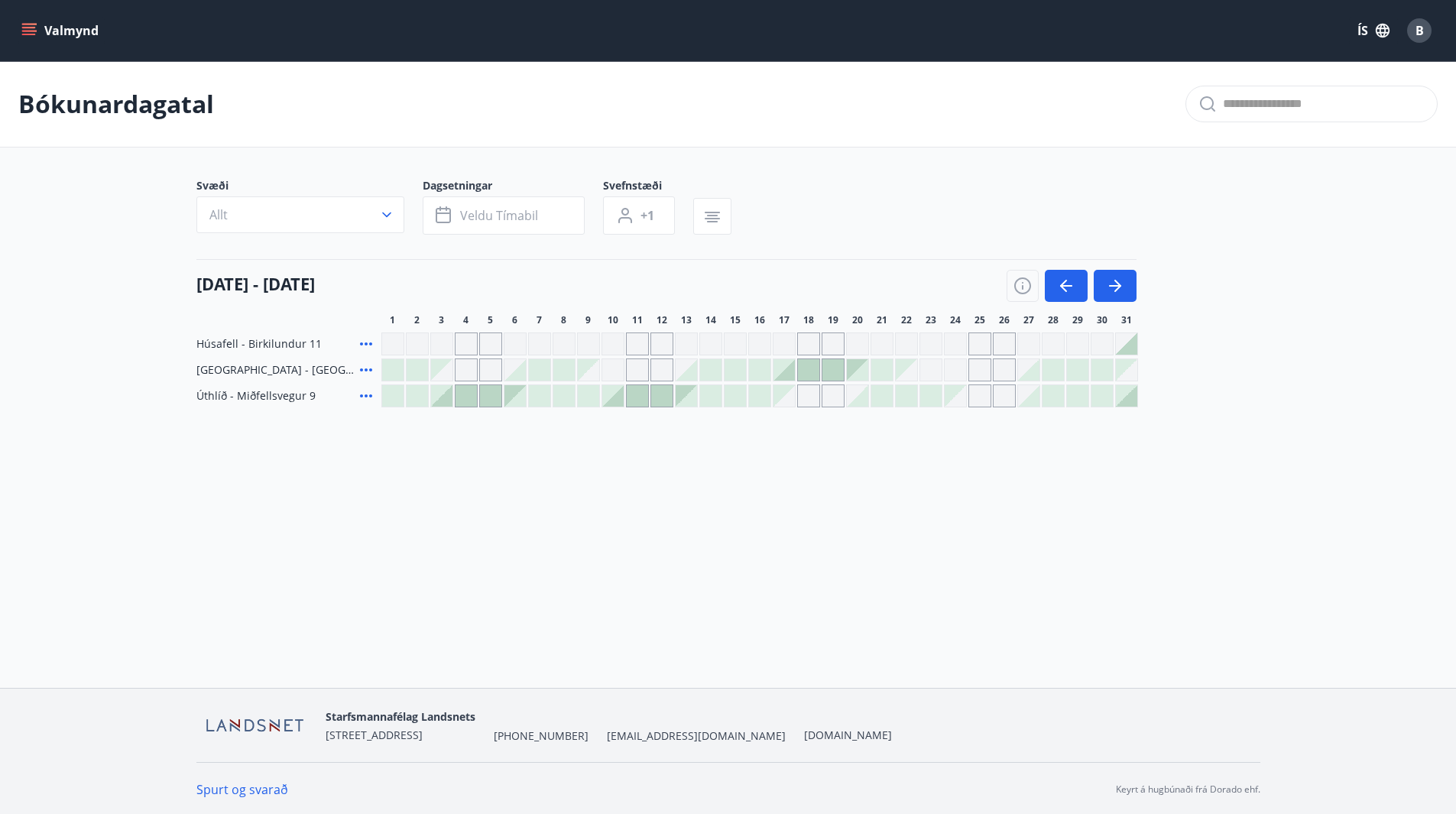
click at [468, 397] on div at bounding box center [467, 396] width 22 height 22
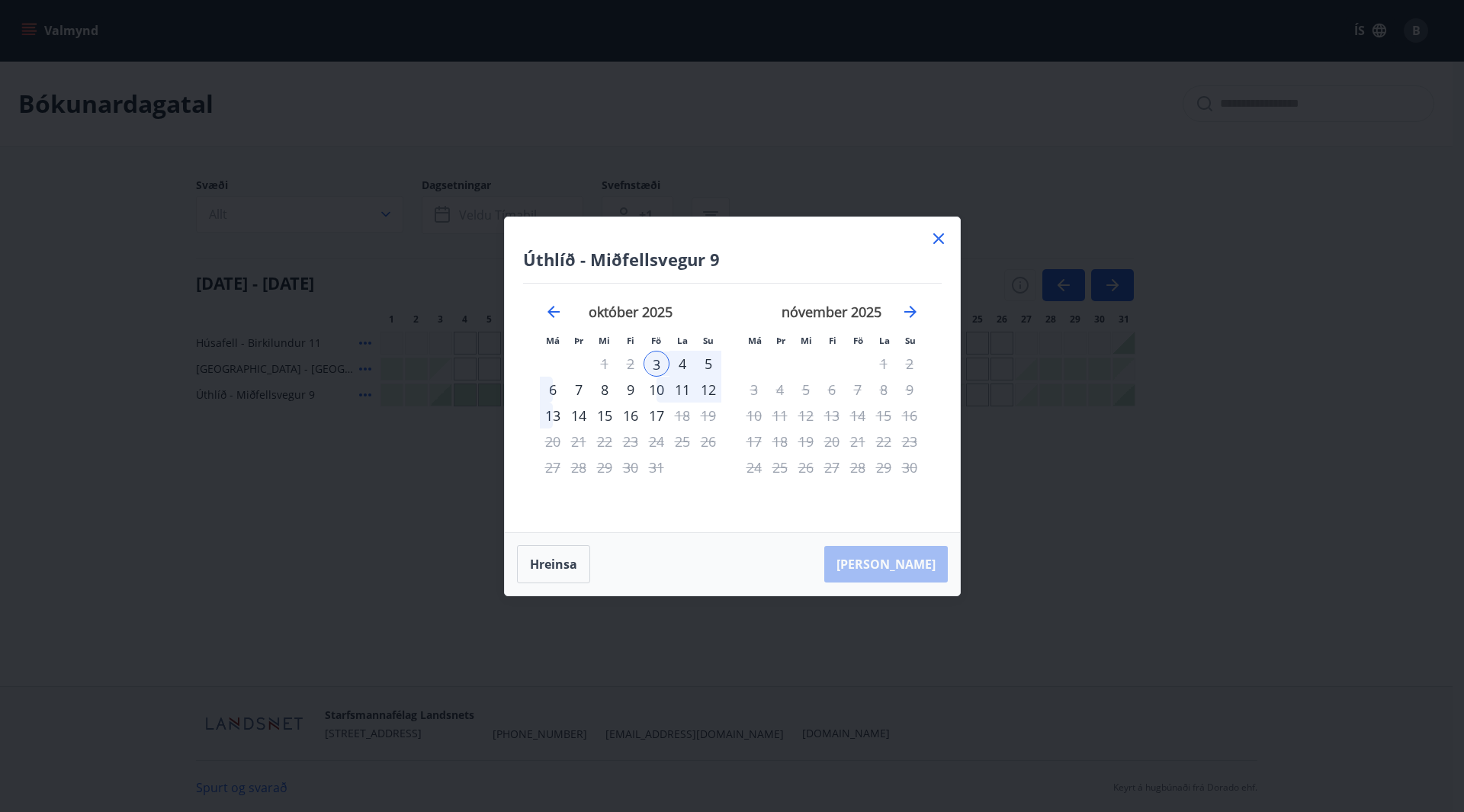
click at [706, 365] on div "5" at bounding box center [708, 363] width 26 height 26
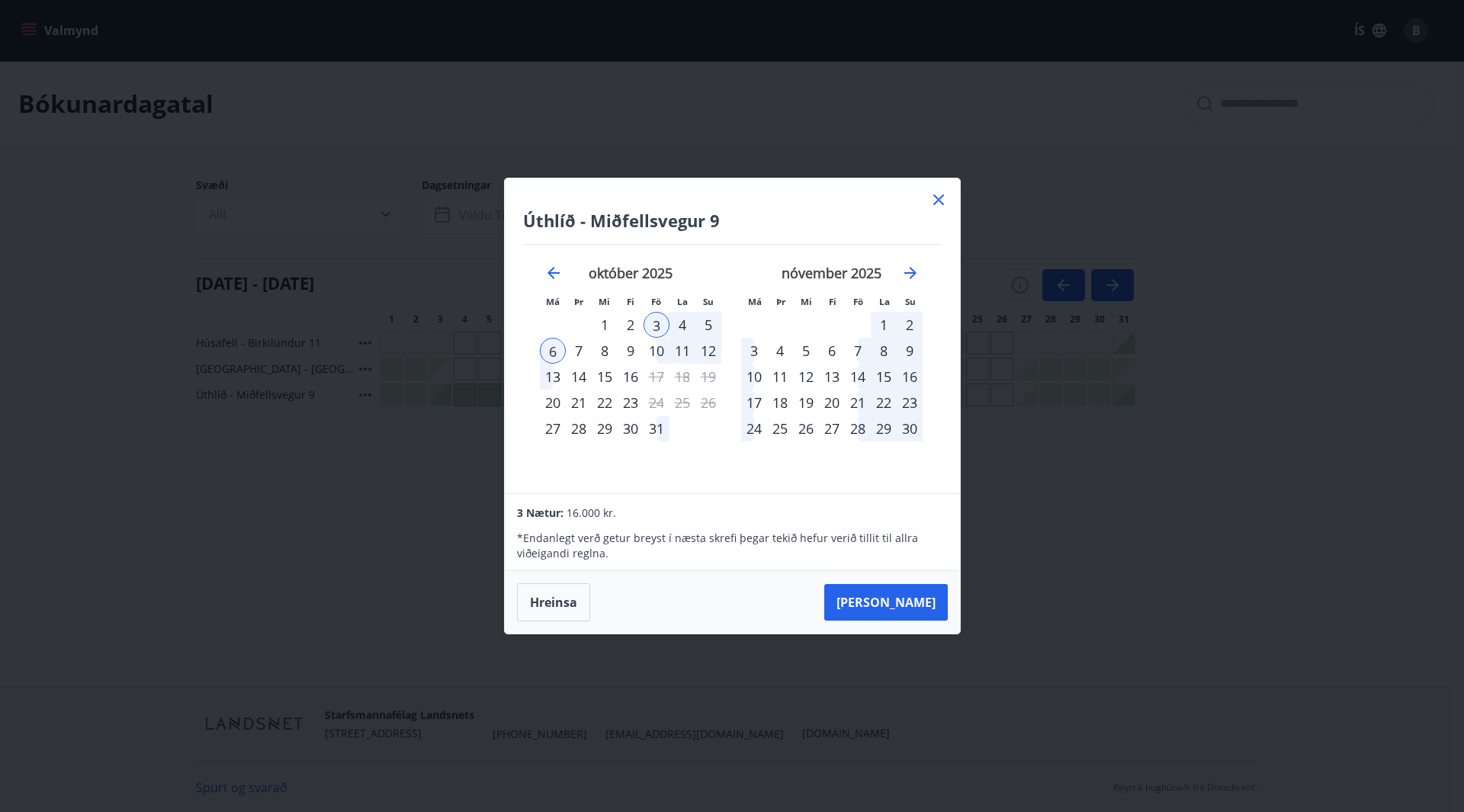
click at [711, 324] on div "5" at bounding box center [708, 324] width 26 height 26
click at [652, 323] on div "3" at bounding box center [656, 324] width 26 height 26
click at [707, 324] on div "5" at bounding box center [708, 324] width 26 height 26
click at [703, 326] on div "5" at bounding box center [708, 324] width 26 height 26
click at [551, 600] on button "Hreinsa" at bounding box center [553, 602] width 73 height 38
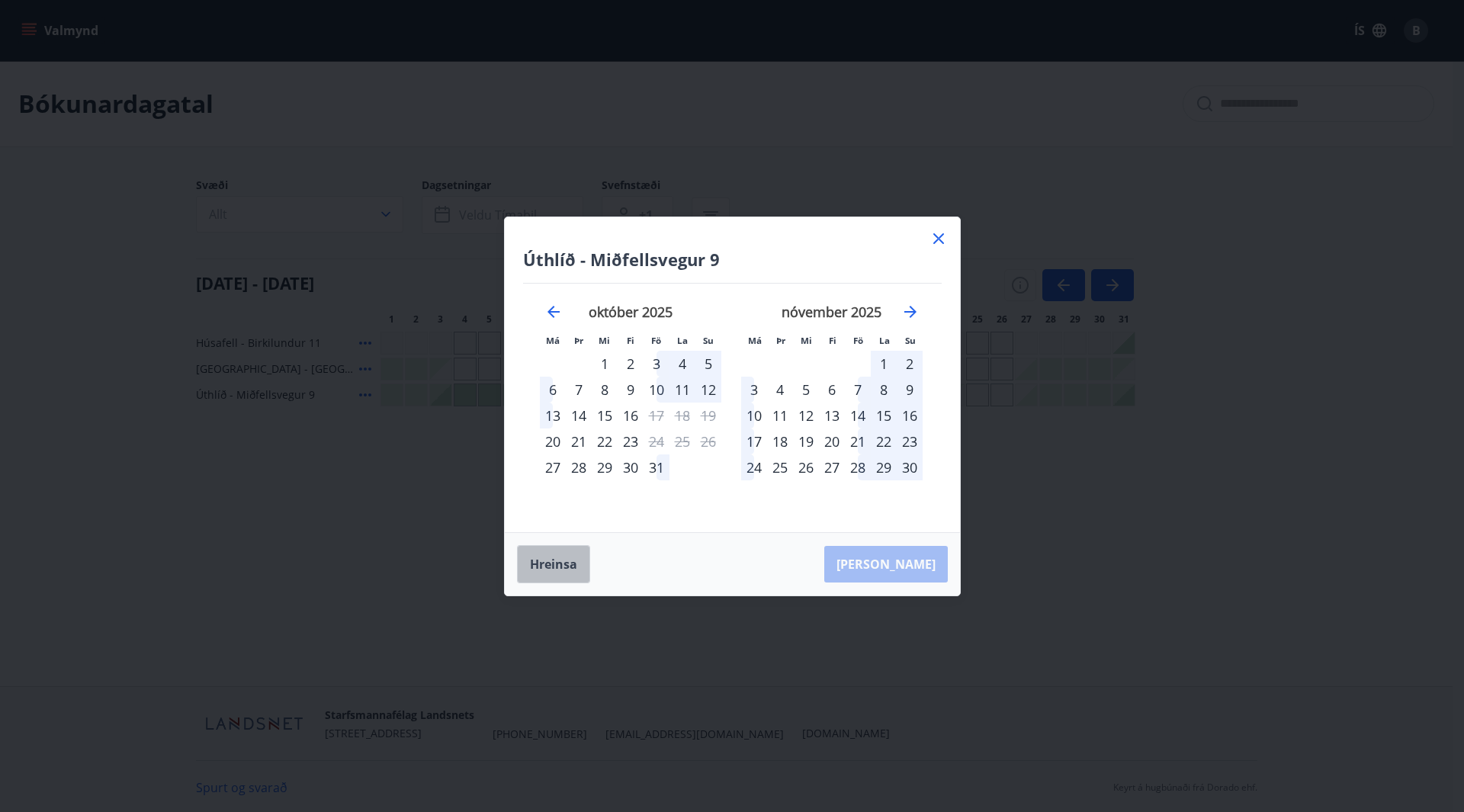
click at [565, 561] on button "Hreinsa" at bounding box center [553, 564] width 73 height 38
click at [939, 237] on icon at bounding box center [939, 239] width 11 height 11
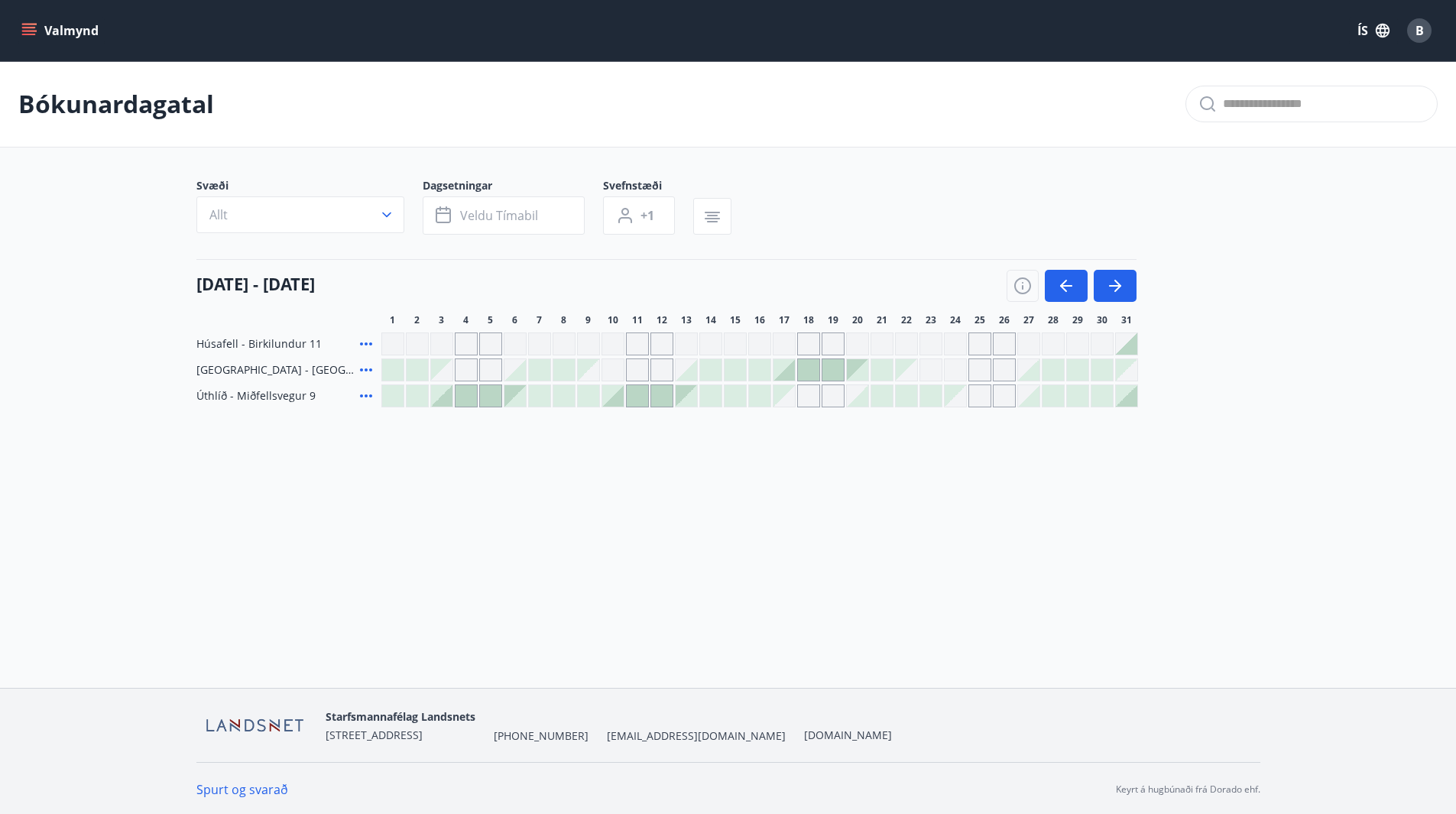
click at [445, 400] on div at bounding box center [442, 396] width 22 height 22
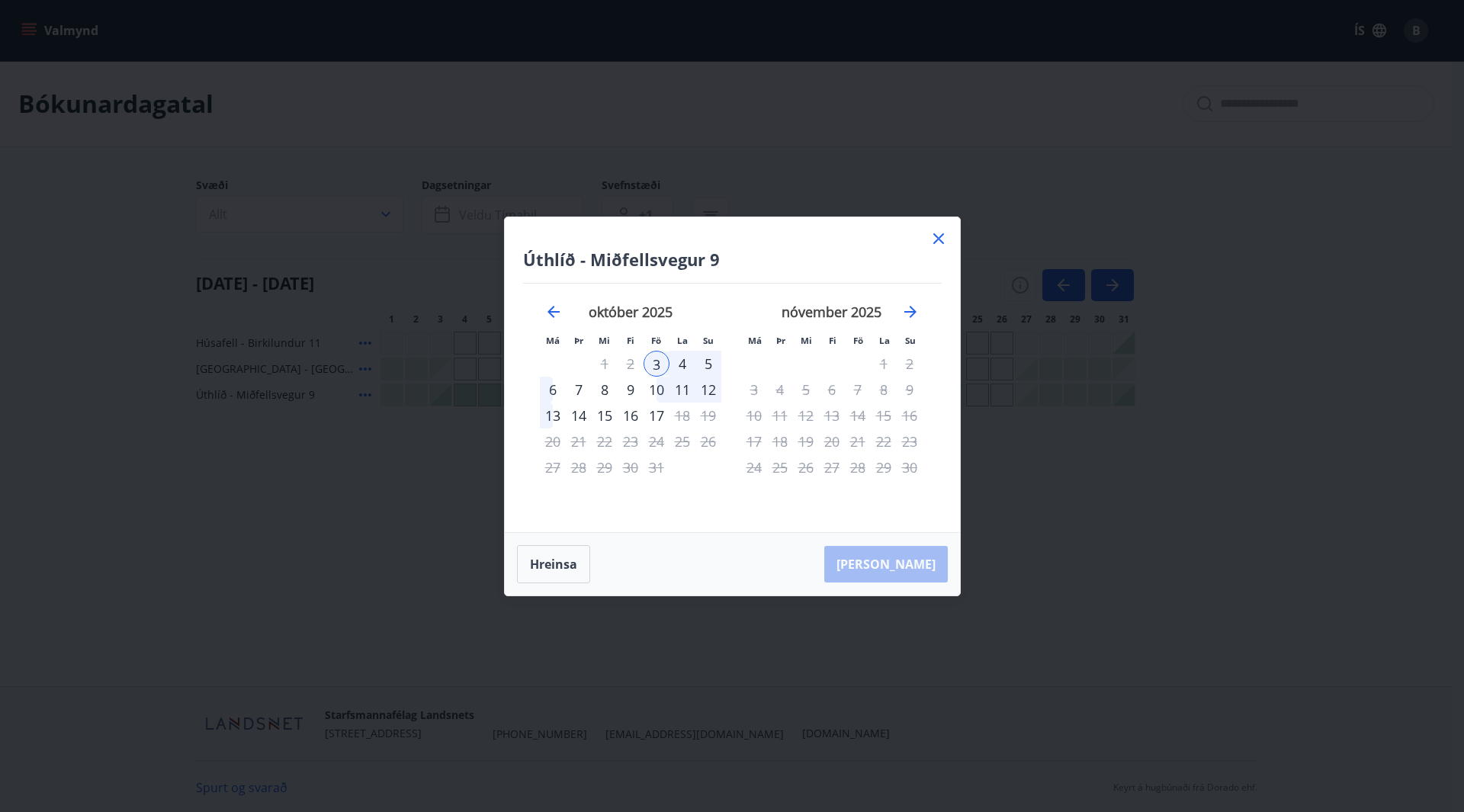
click at [551, 392] on div "6" at bounding box center [553, 389] width 26 height 26
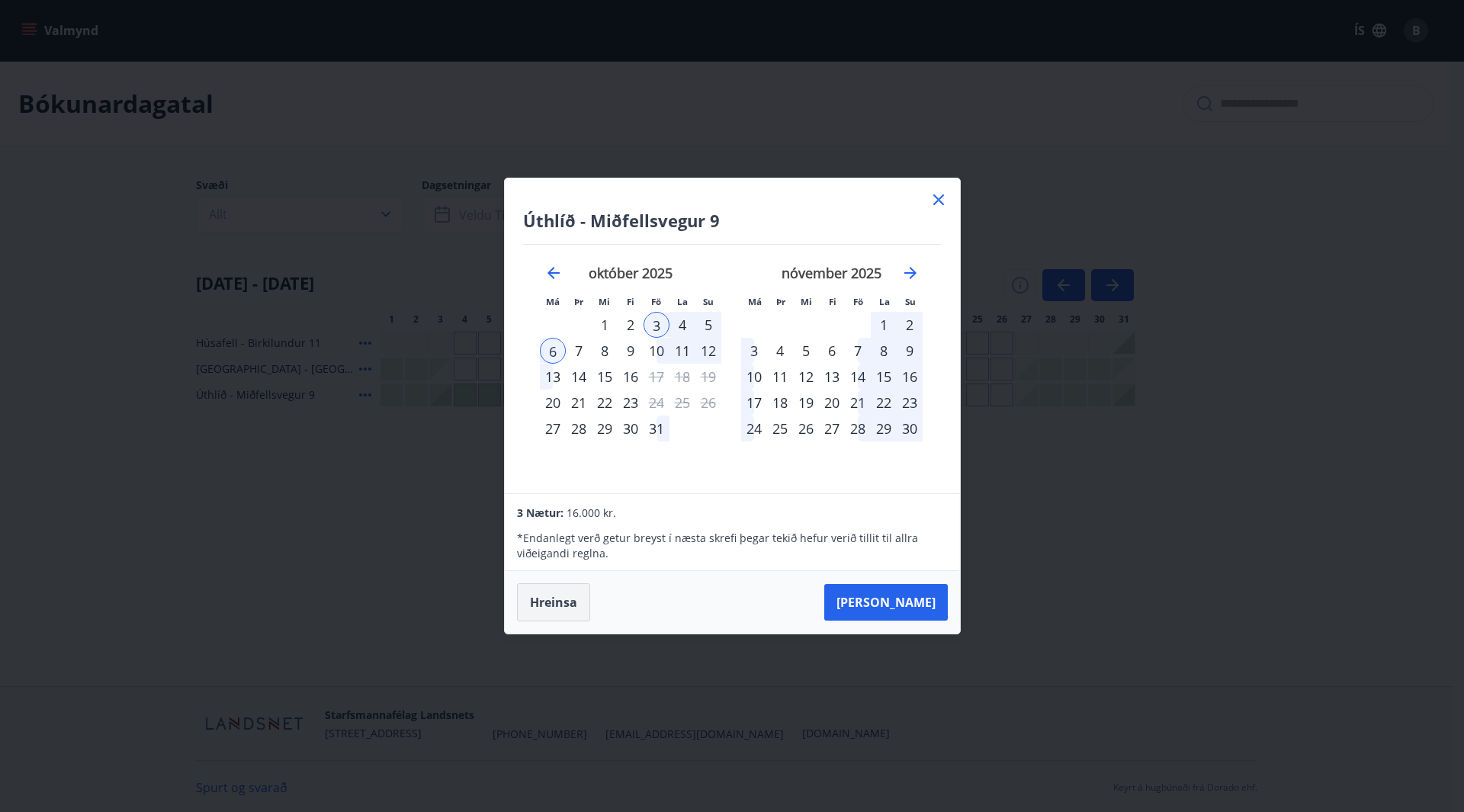
click at [529, 591] on button "Hreinsa" at bounding box center [553, 602] width 73 height 38
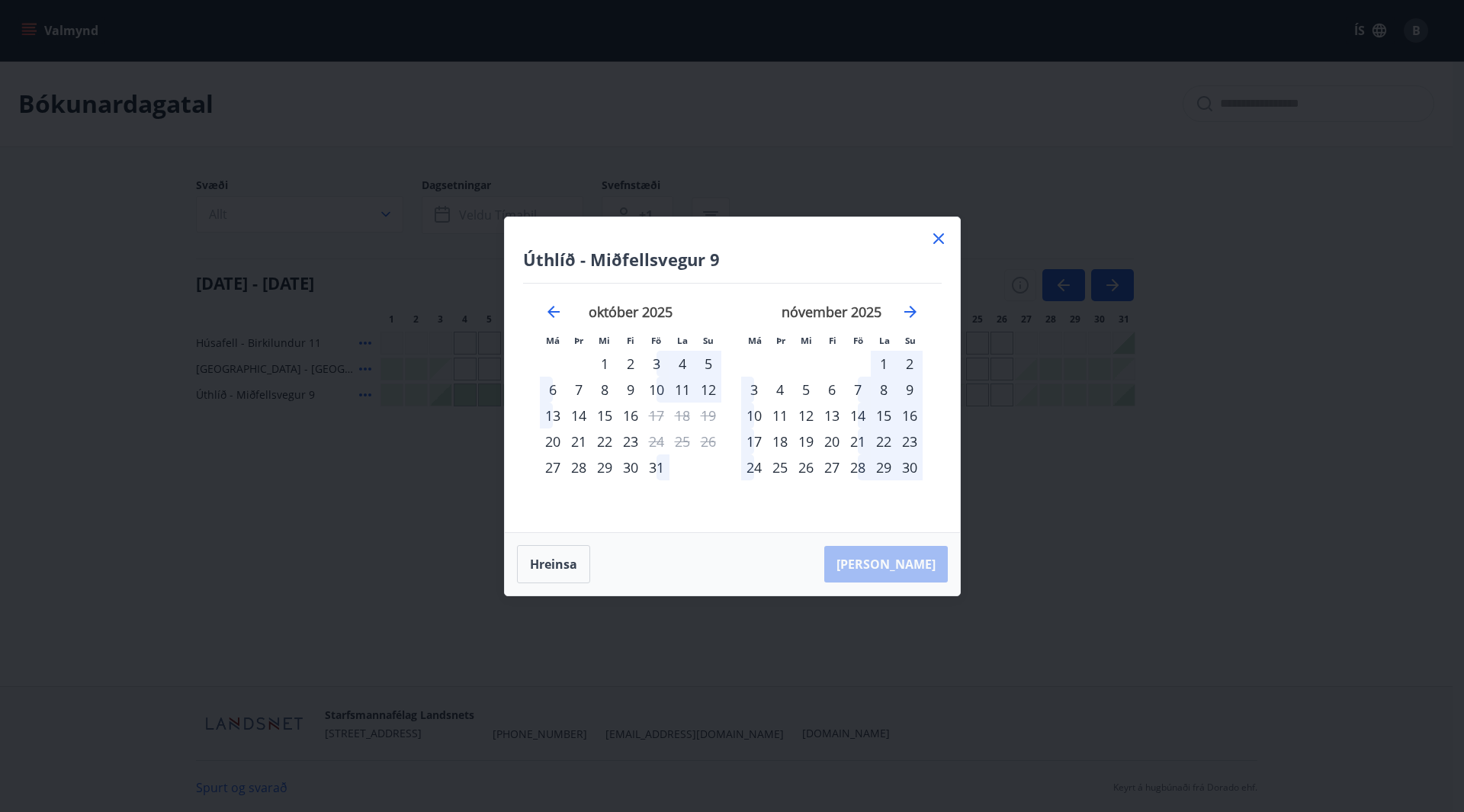
click at [943, 239] on icon at bounding box center [938, 238] width 18 height 18
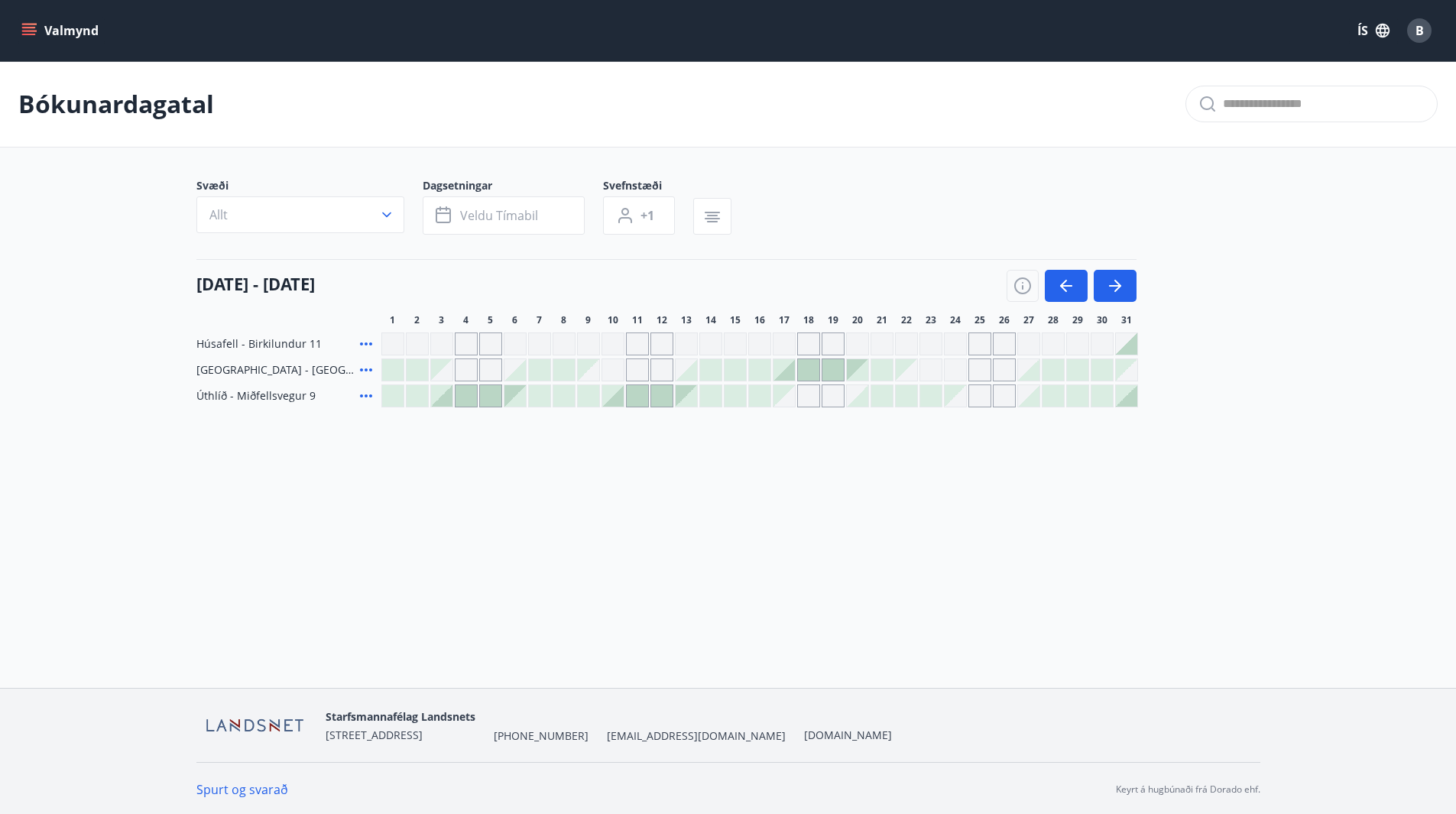
click at [441, 398] on div at bounding box center [442, 396] width 22 height 22
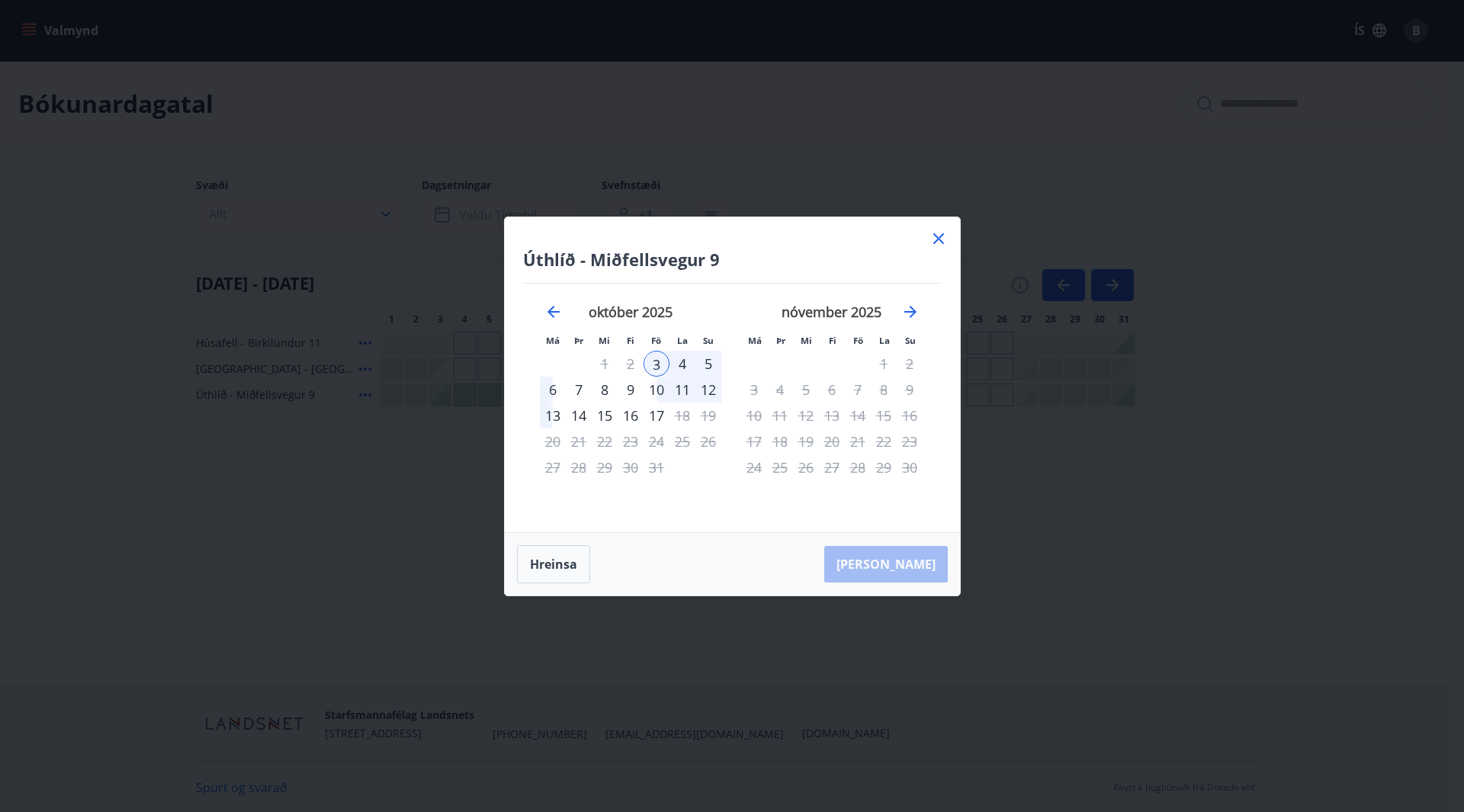
click at [707, 364] on div "5" at bounding box center [708, 363] width 26 height 26
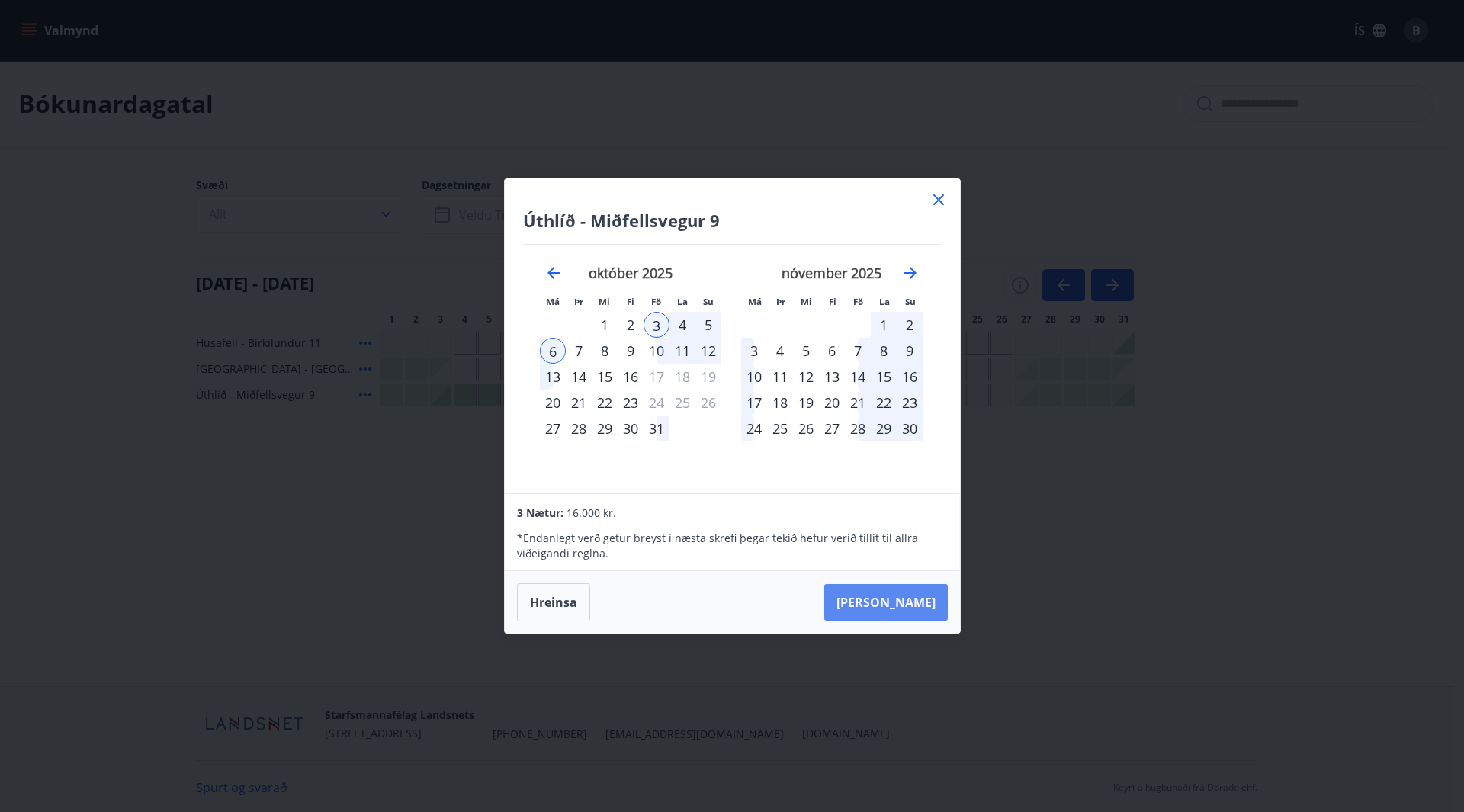
click at [913, 599] on button "Taka Frá" at bounding box center [885, 602] width 123 height 37
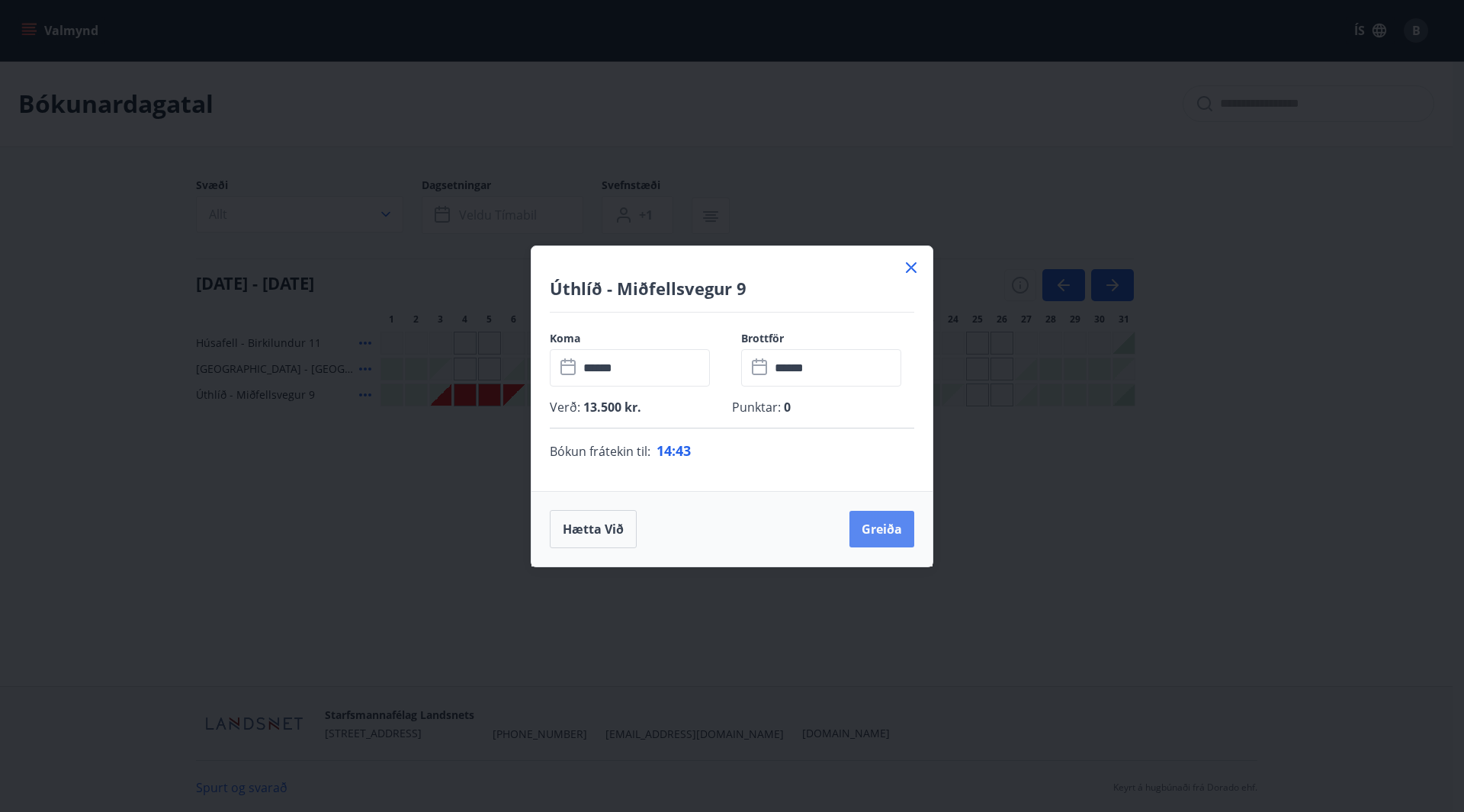
click at [892, 525] on button "Greiða" at bounding box center [882, 528] width 65 height 37
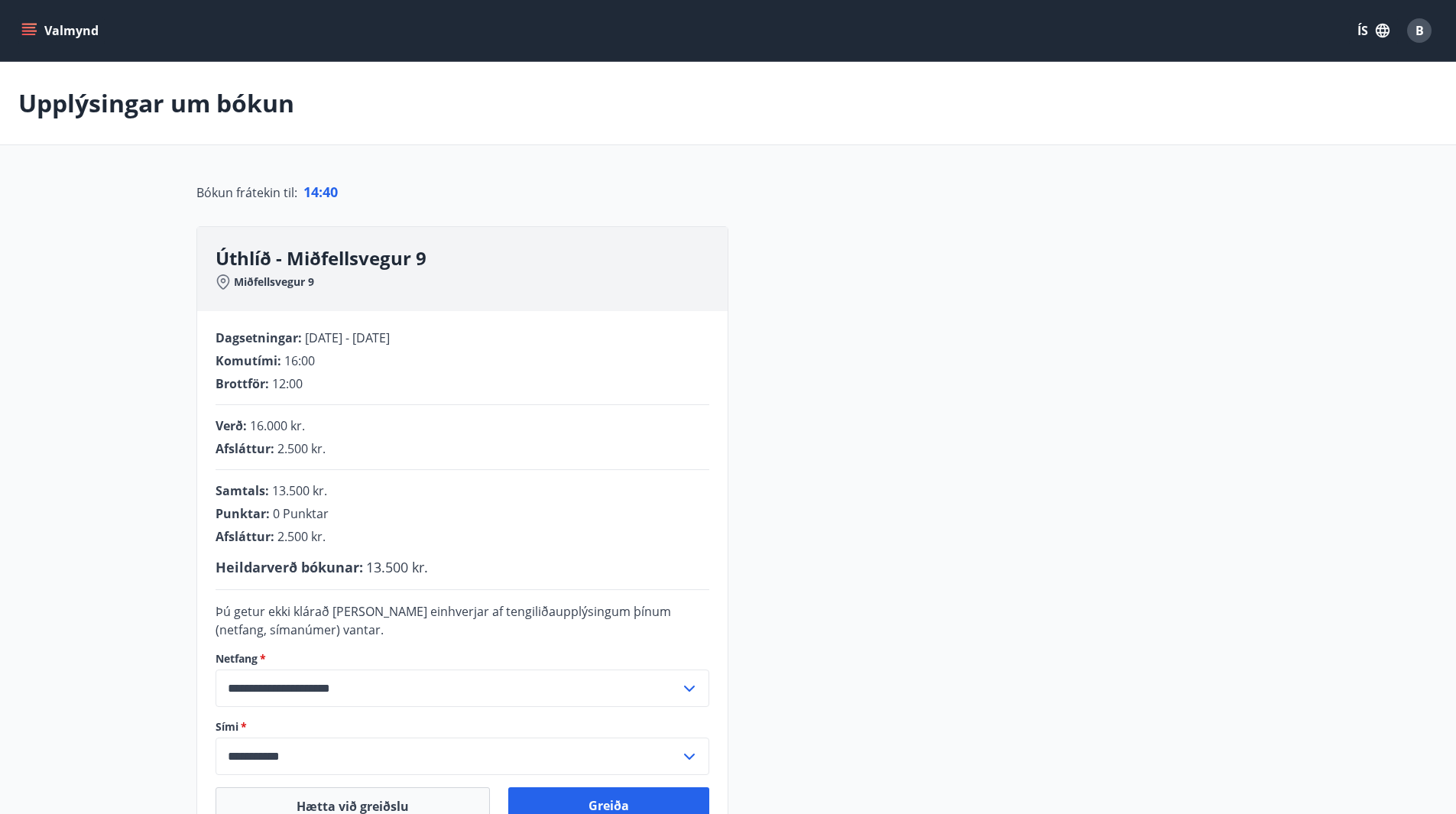
scroll to position [218, 0]
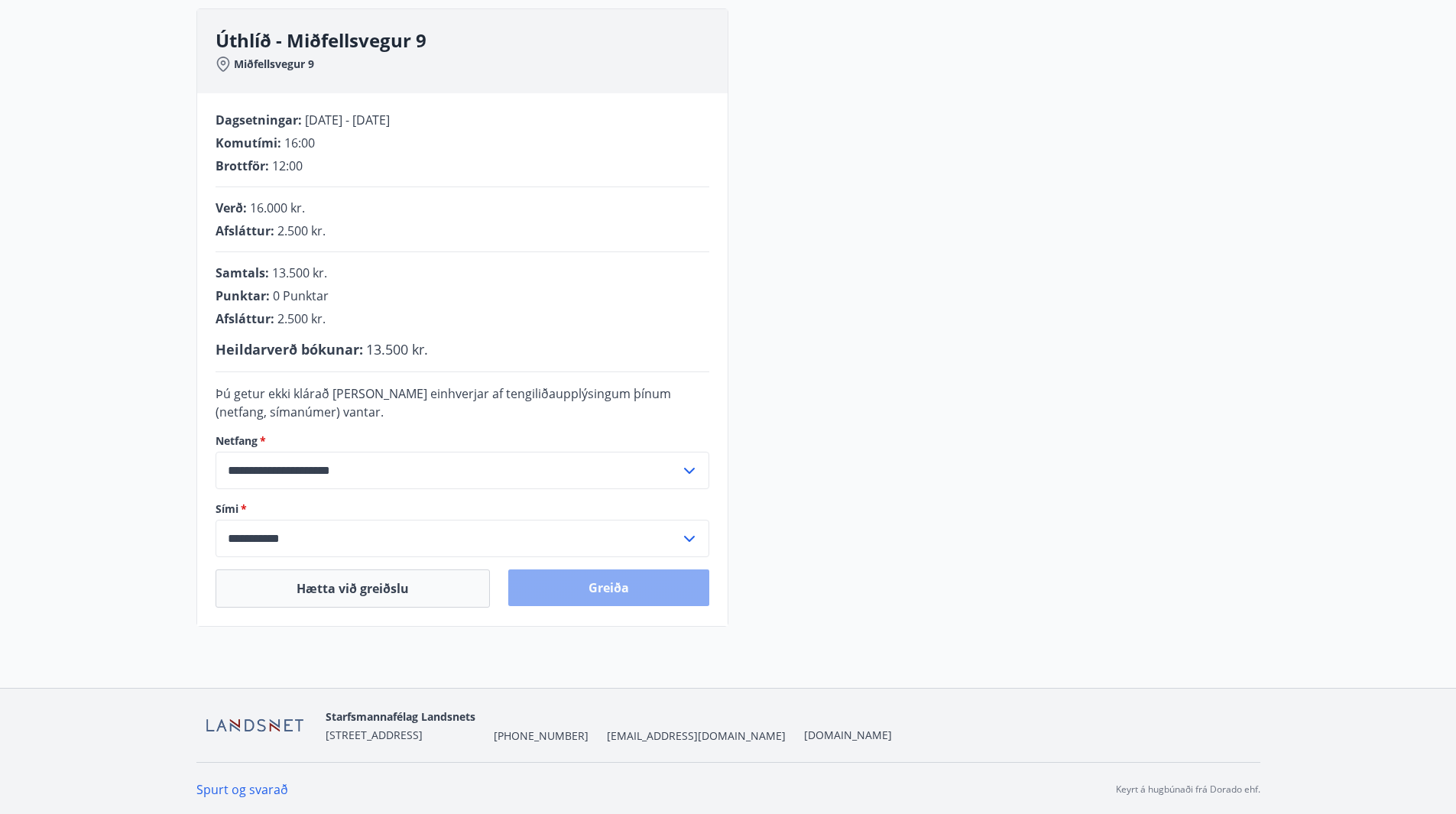
click at [632, 584] on button "Greiða" at bounding box center [608, 587] width 201 height 37
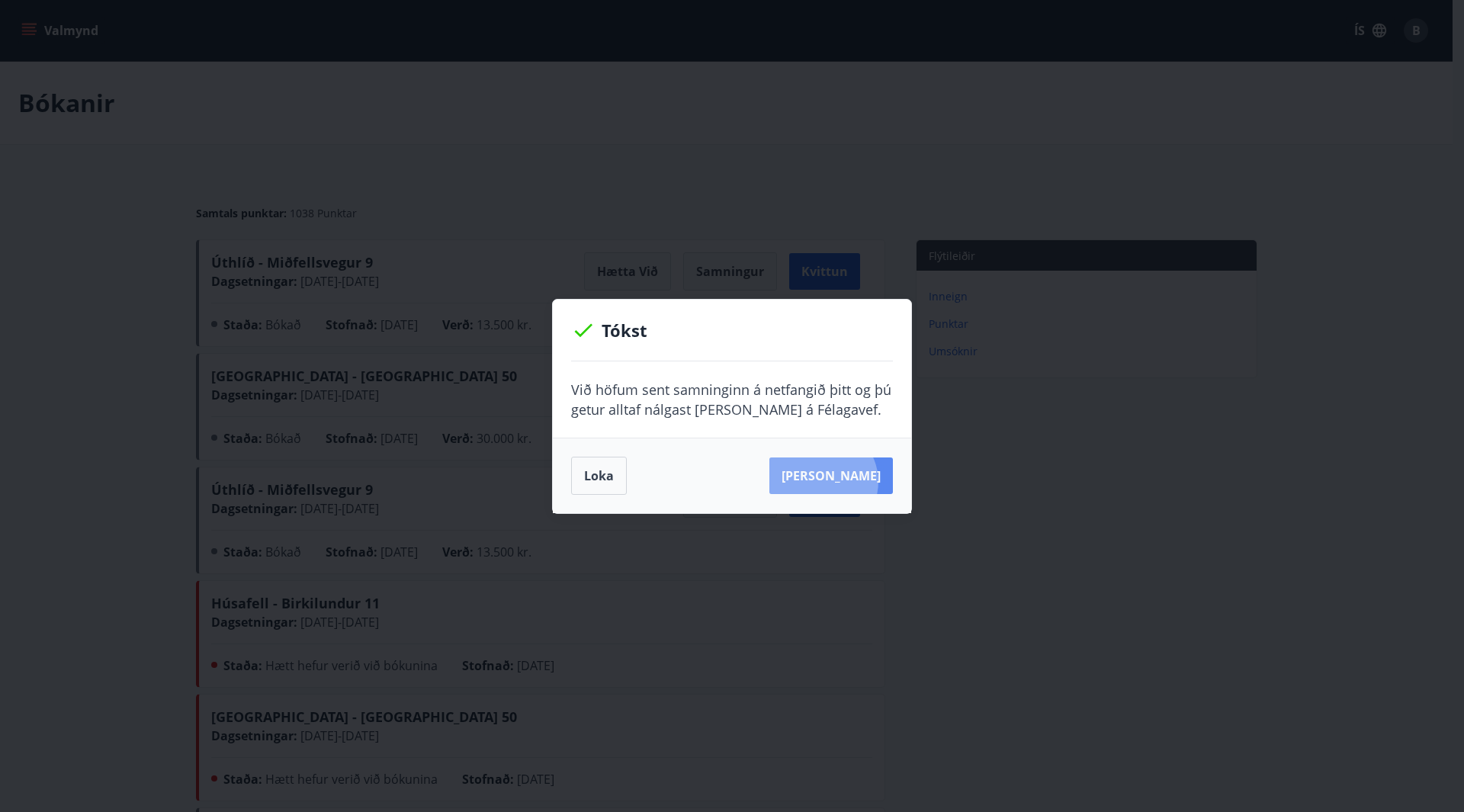
click at [846, 481] on button "Sjá samning" at bounding box center [830, 475] width 123 height 37
